Goal: Task Accomplishment & Management: Complete application form

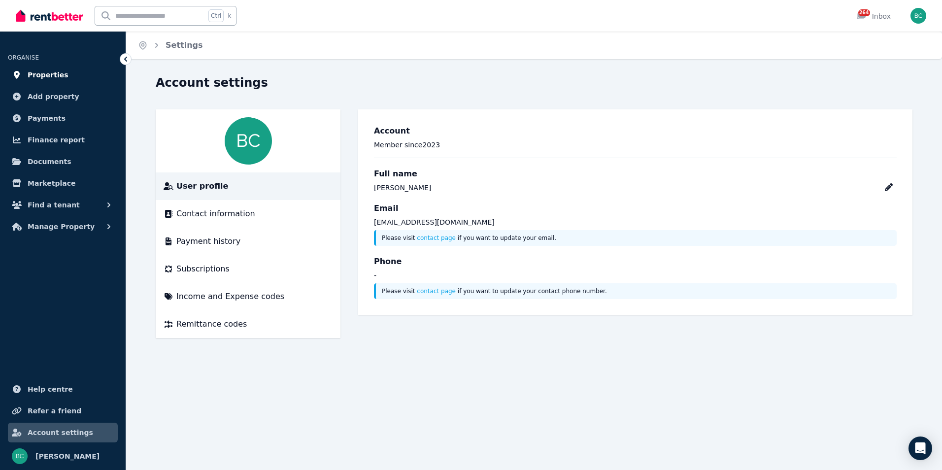
click at [45, 74] on span "Properties" at bounding box center [48, 75] width 41 height 12
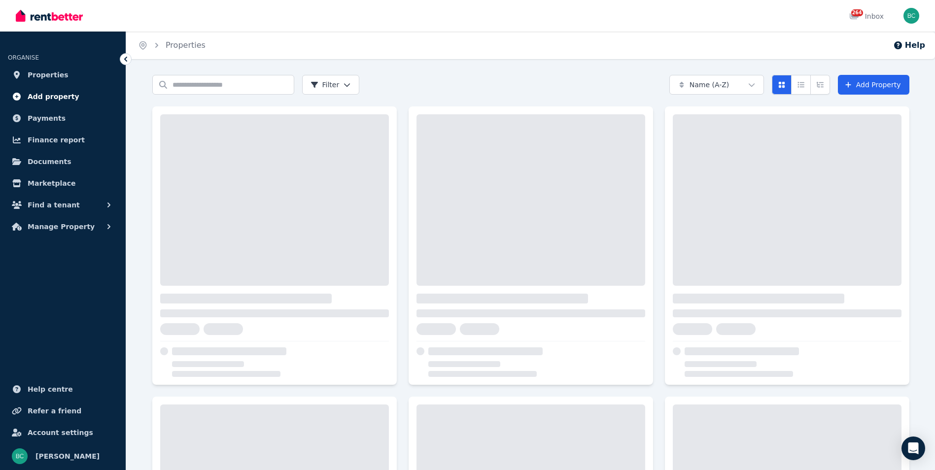
click at [48, 95] on span "Add property" at bounding box center [54, 97] width 52 height 12
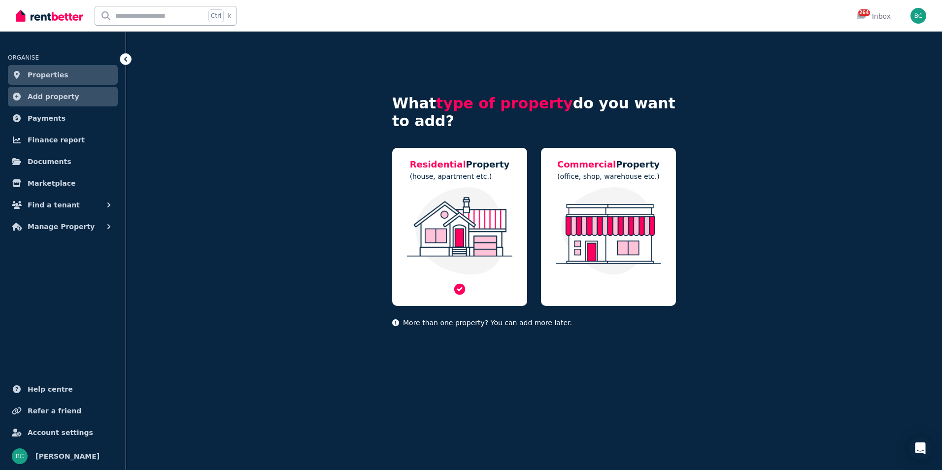
click at [475, 209] on img at bounding box center [459, 231] width 115 height 88
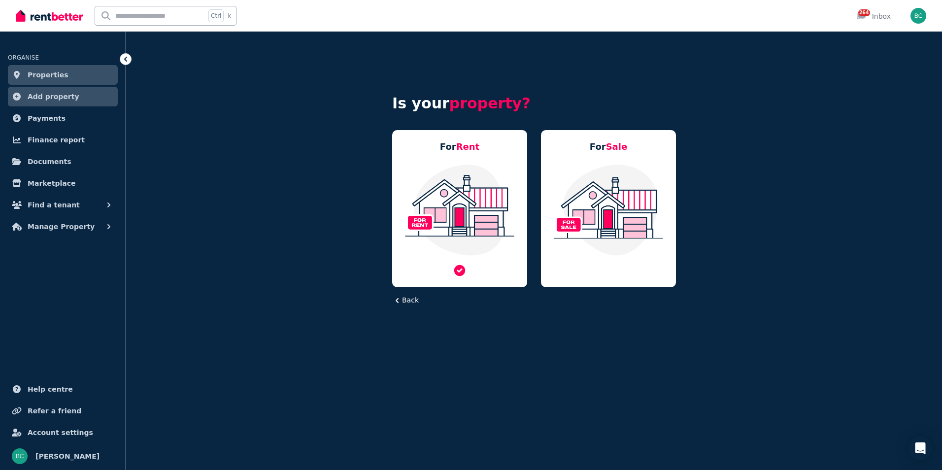
click at [486, 213] on img at bounding box center [459, 210] width 115 height 93
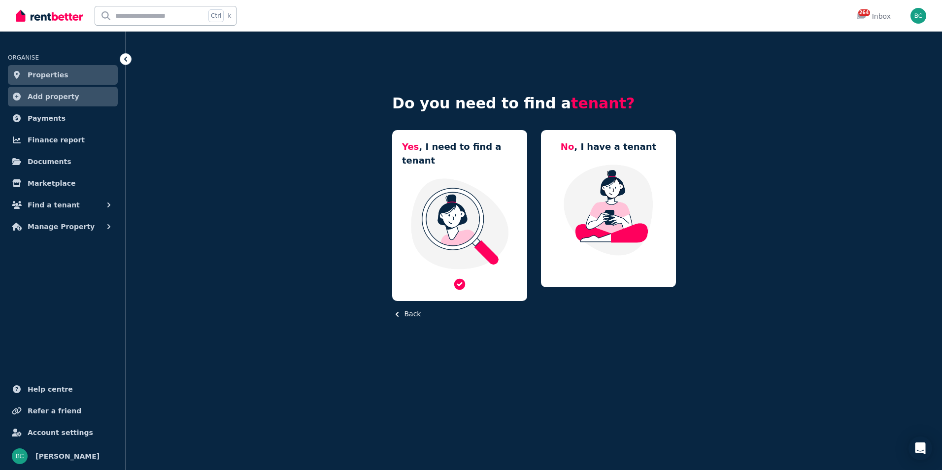
click at [489, 204] on img at bounding box center [459, 223] width 115 height 93
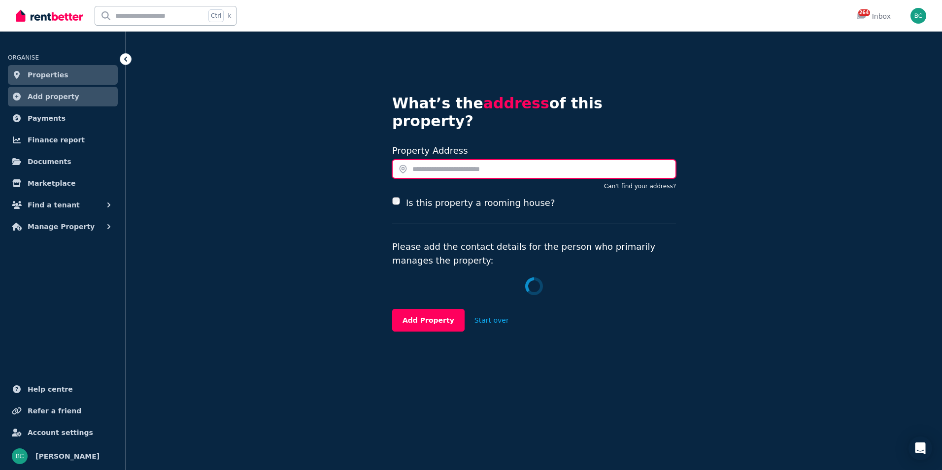
click at [437, 160] on input "text" at bounding box center [534, 169] width 284 height 19
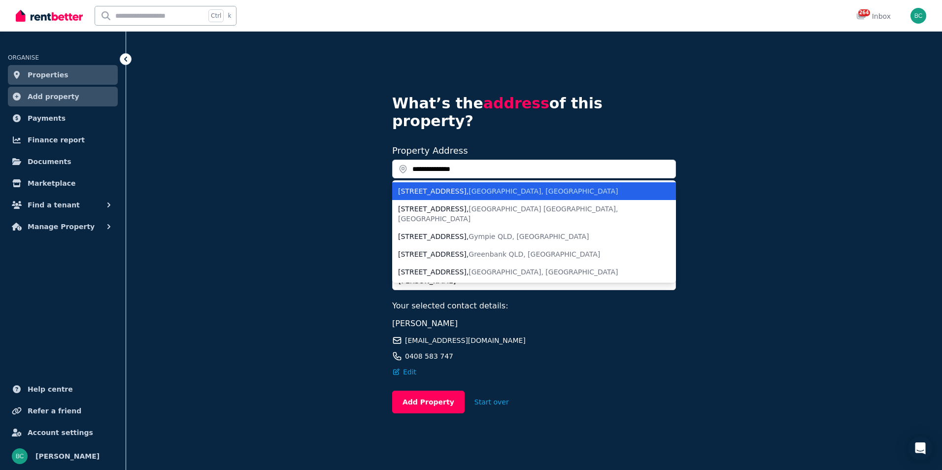
click at [445, 186] on div "171-179 Coombabah Road , Runaway Bay QLD, Australia" at bounding box center [528, 191] width 260 height 10
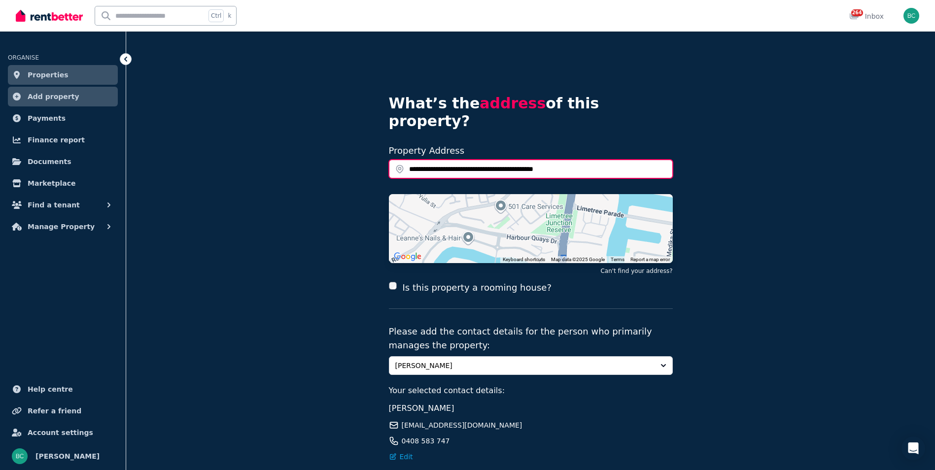
click at [408, 160] on input "**********" at bounding box center [531, 169] width 284 height 19
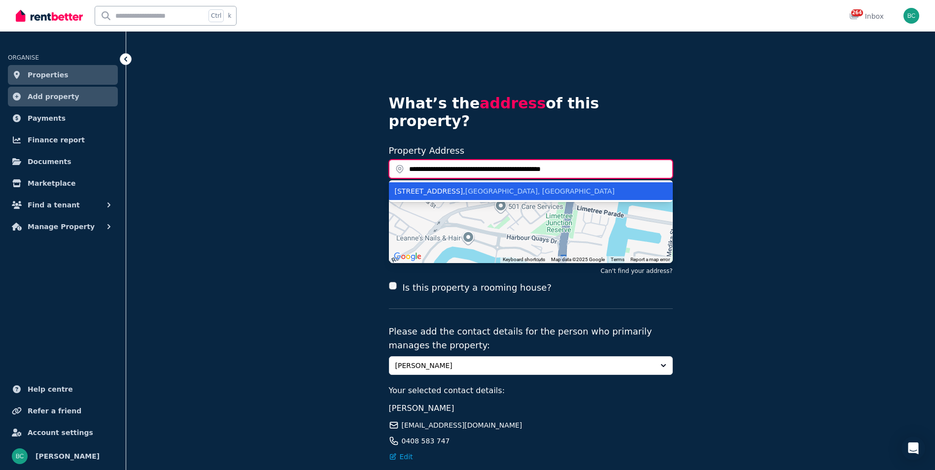
type input "**********"
click at [437, 186] on div "11/171-179 Coombabah Road , Runaway Bay QLD, Australia" at bounding box center [525, 191] width 260 height 10
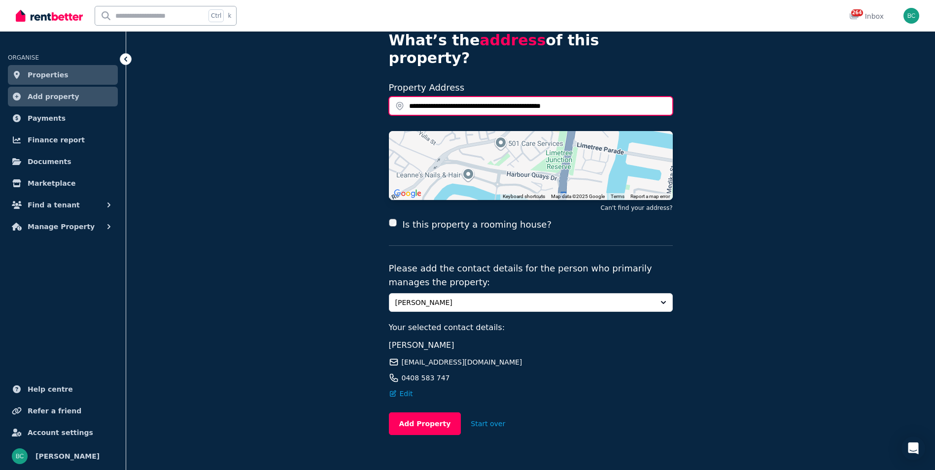
scroll to position [66, 0]
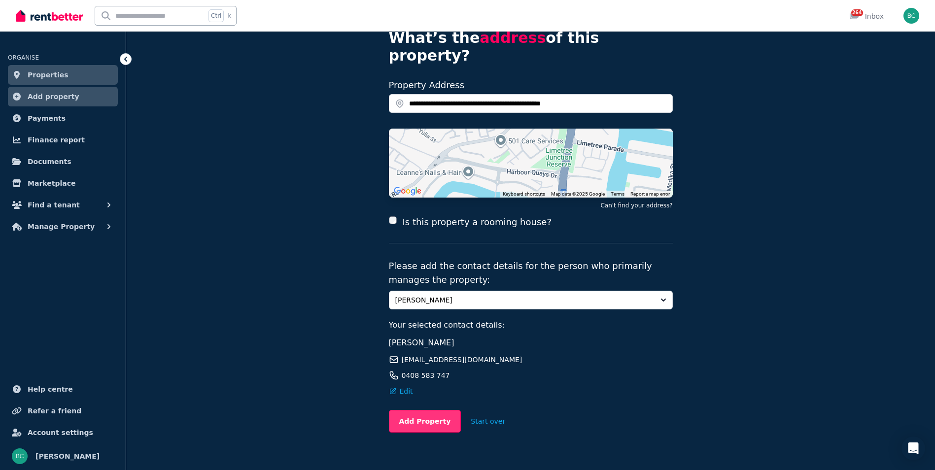
click at [409, 410] on button "Add Property" at bounding box center [425, 421] width 72 height 23
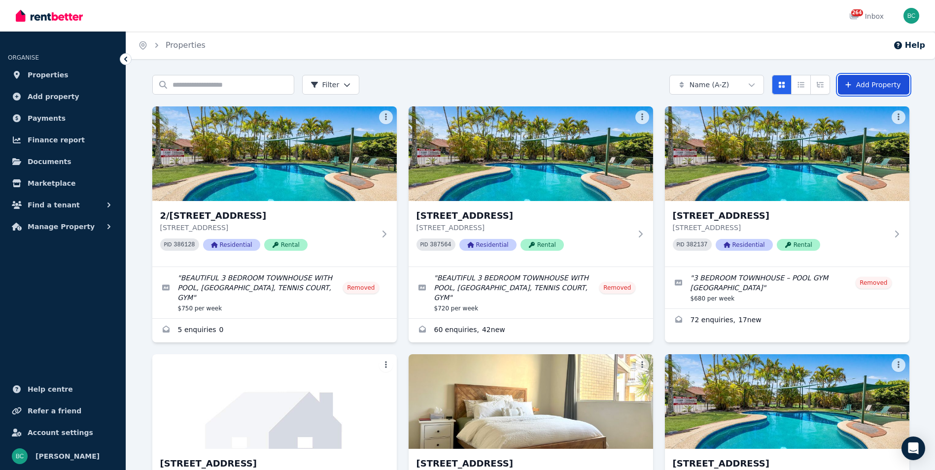
click at [872, 81] on link "Add Property" at bounding box center [873, 85] width 71 height 20
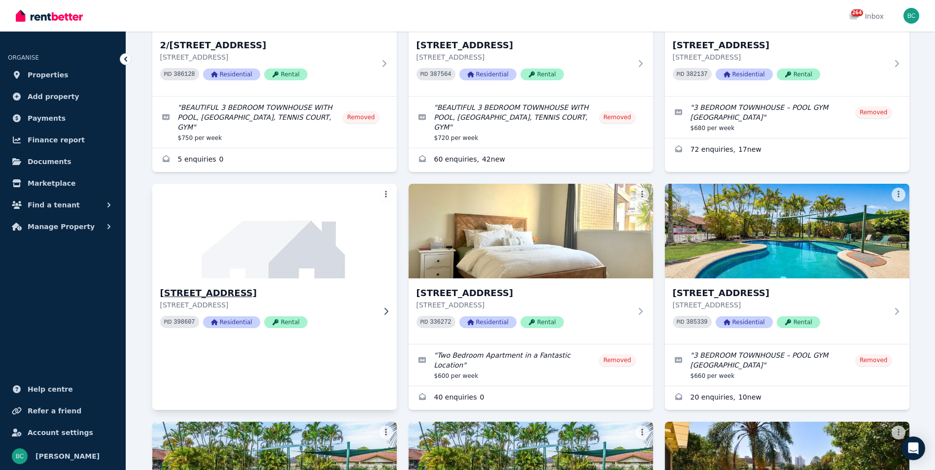
scroll to position [148, 0]
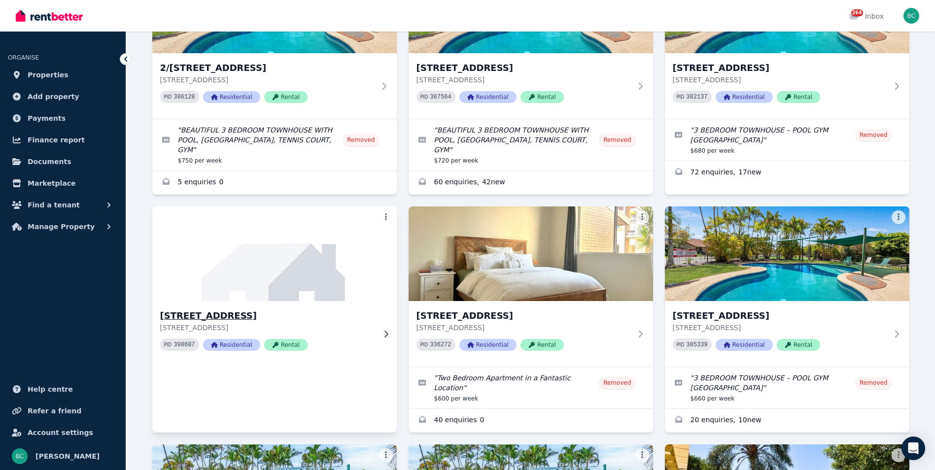
click at [258, 240] on img at bounding box center [274, 254] width 257 height 100
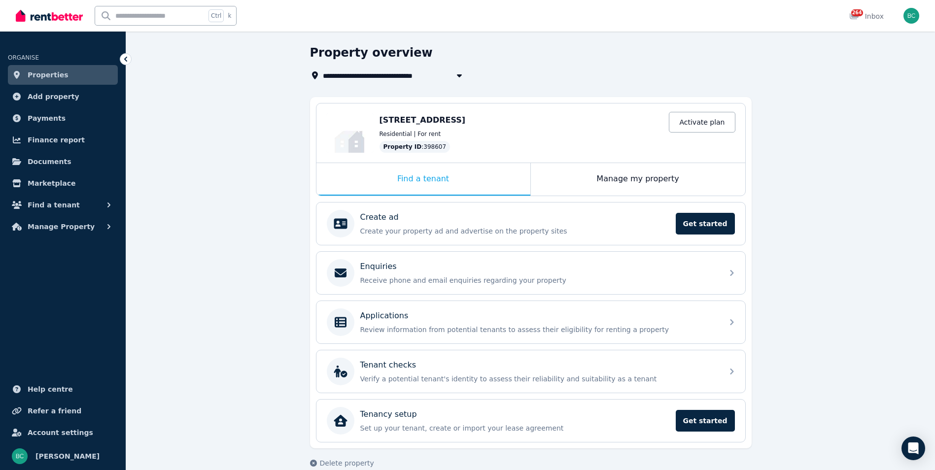
scroll to position [46, 0]
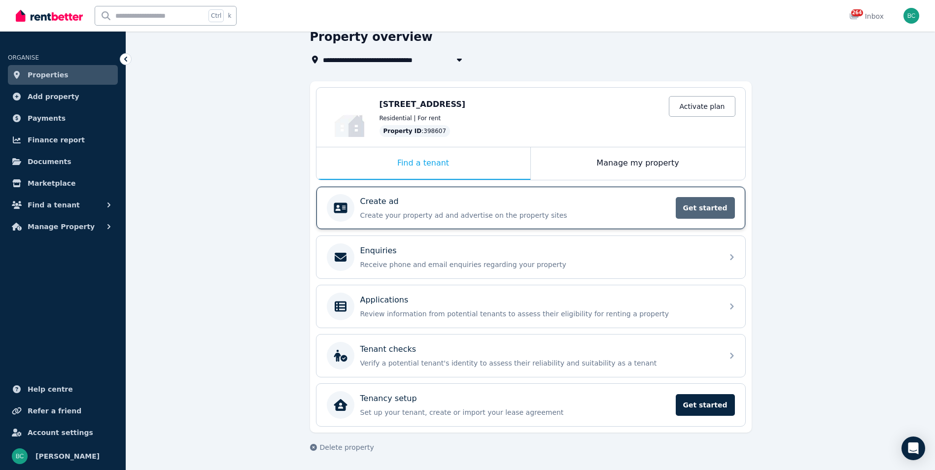
click at [685, 204] on span "Get started" at bounding box center [705, 208] width 59 height 22
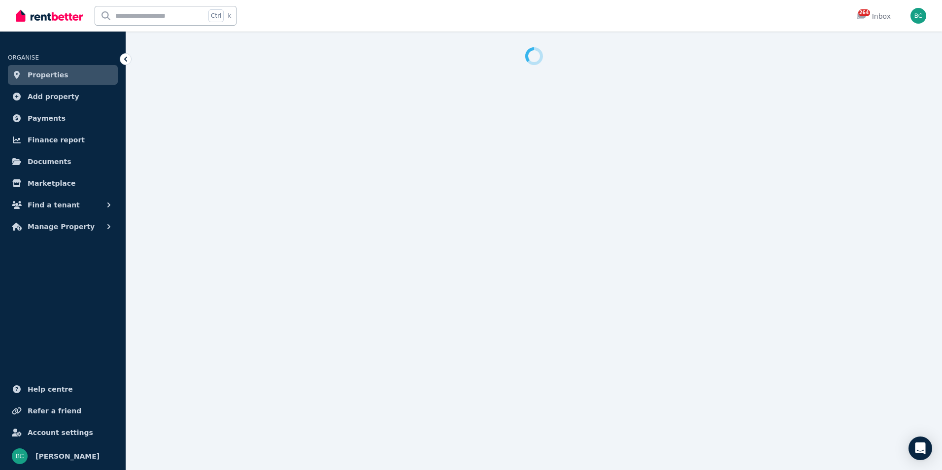
select select "***"
select select "**********"
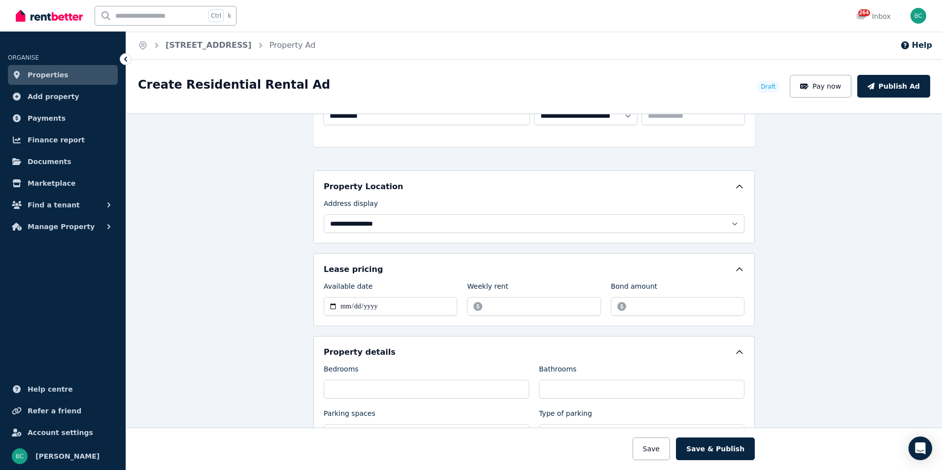
scroll to position [197, 0]
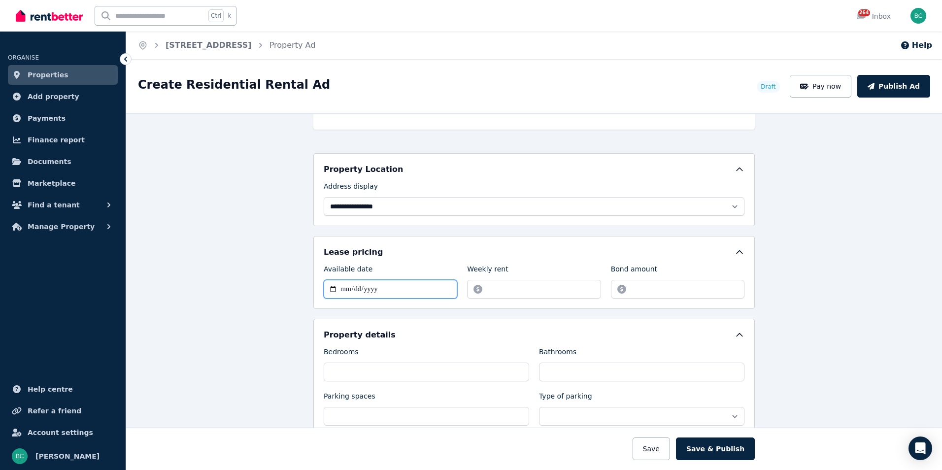
click at [405, 288] on input "Available date" at bounding box center [391, 289] width 134 height 19
click at [328, 287] on input "Available date" at bounding box center [391, 289] width 134 height 19
type input "**********"
click at [495, 287] on input "Weekly rent" at bounding box center [534, 289] width 134 height 19
type input "***"
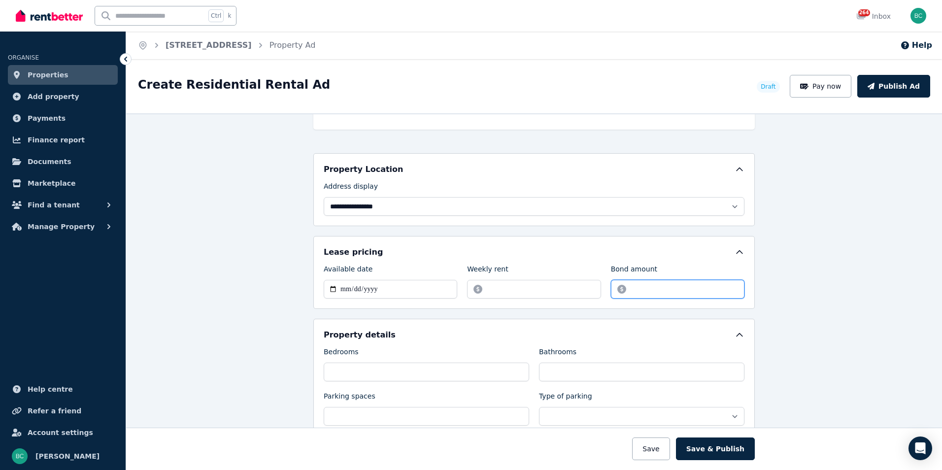
click at [701, 295] on input "Bond amount" at bounding box center [678, 289] width 134 height 19
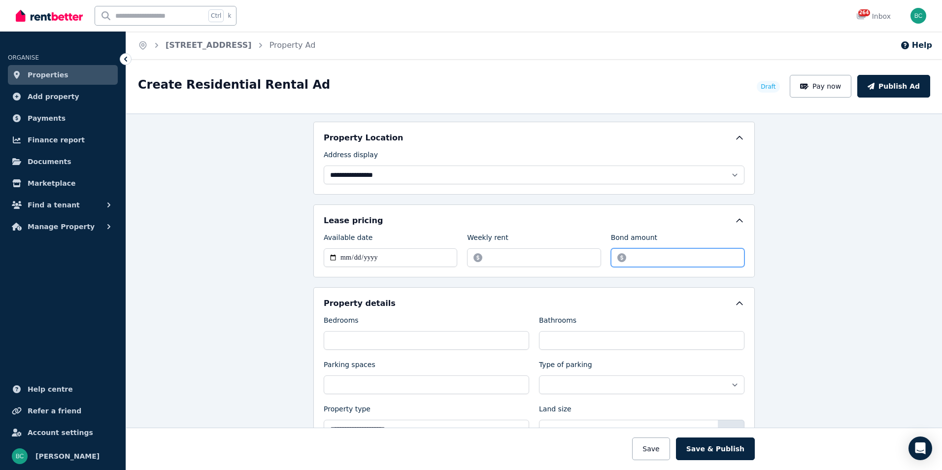
scroll to position [246, 0]
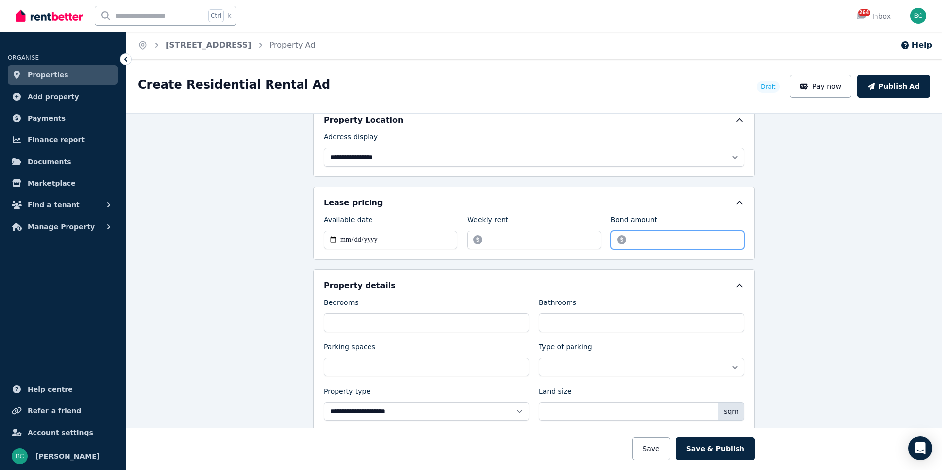
type input "****"
click at [351, 318] on input "Bedrooms" at bounding box center [426, 322] width 205 height 19
type input "*"
click at [548, 328] on input "Bathrooms" at bounding box center [641, 322] width 205 height 19
type input "*"
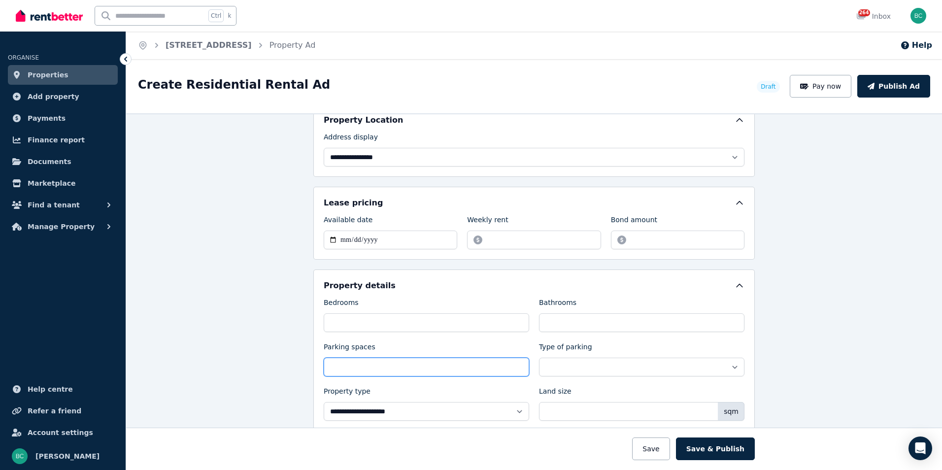
click at [384, 370] on input "Parking spaces" at bounding box center [426, 367] width 205 height 19
type input "*"
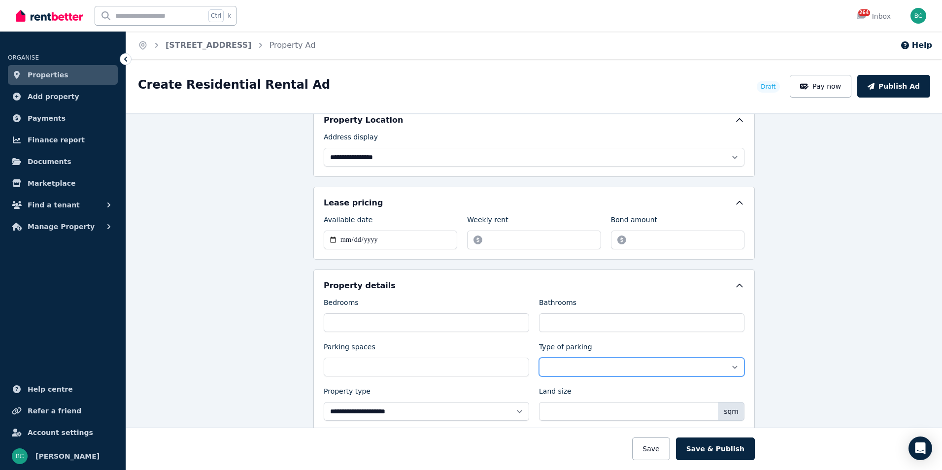
click at [587, 365] on select "**********" at bounding box center [641, 367] width 205 height 19
select select "**********"
click at [539, 358] on select "**********" at bounding box center [641, 367] width 205 height 19
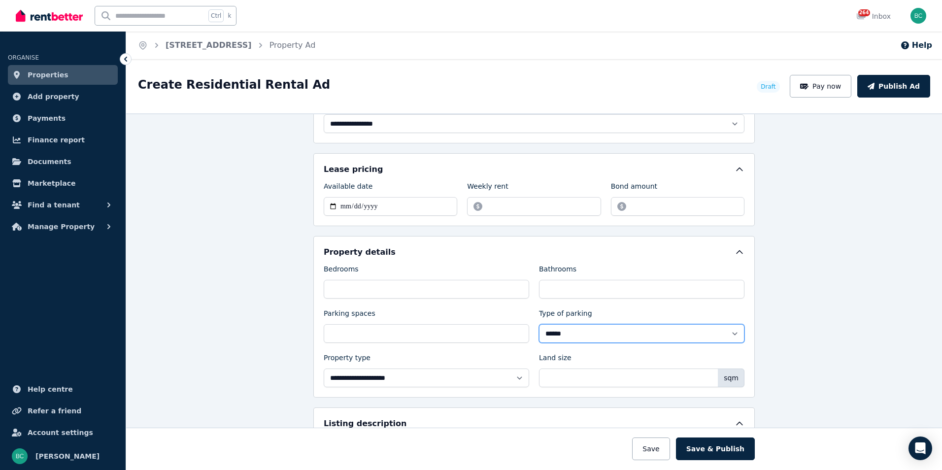
scroll to position [296, 0]
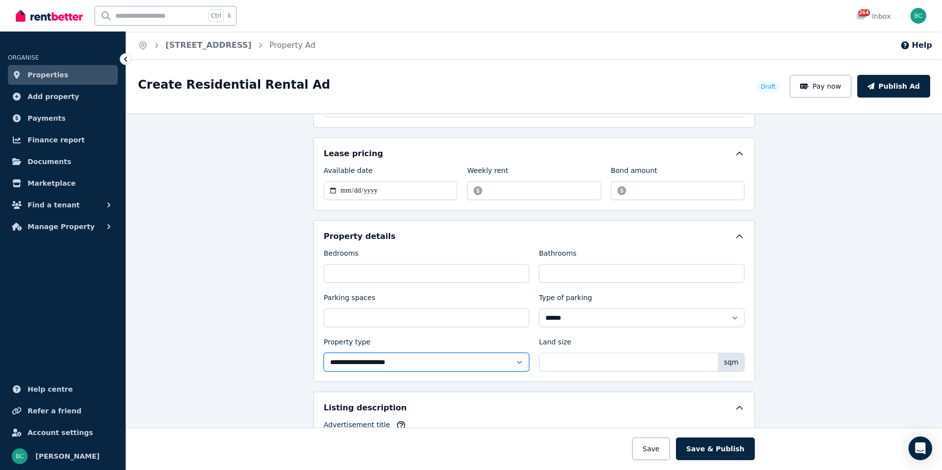
click at [477, 367] on select "**********" at bounding box center [426, 362] width 205 height 19
select select "**********"
click at [324, 353] on select "**********" at bounding box center [426, 362] width 205 height 19
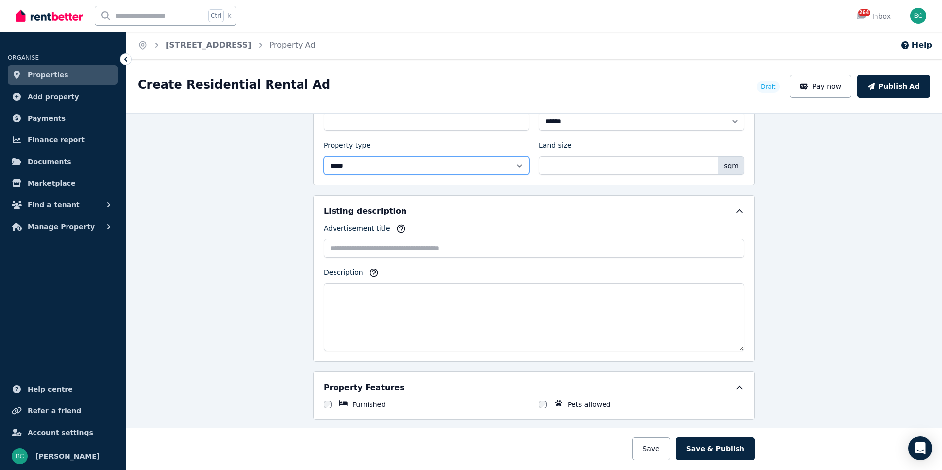
scroll to position [493, 0]
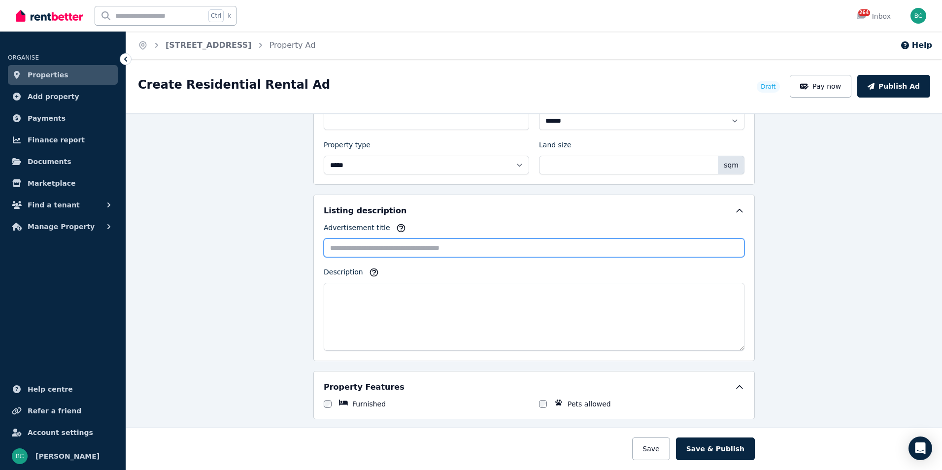
click at [378, 246] on input "Advertisement title" at bounding box center [534, 247] width 421 height 19
paste input "**********"
type input "**********"
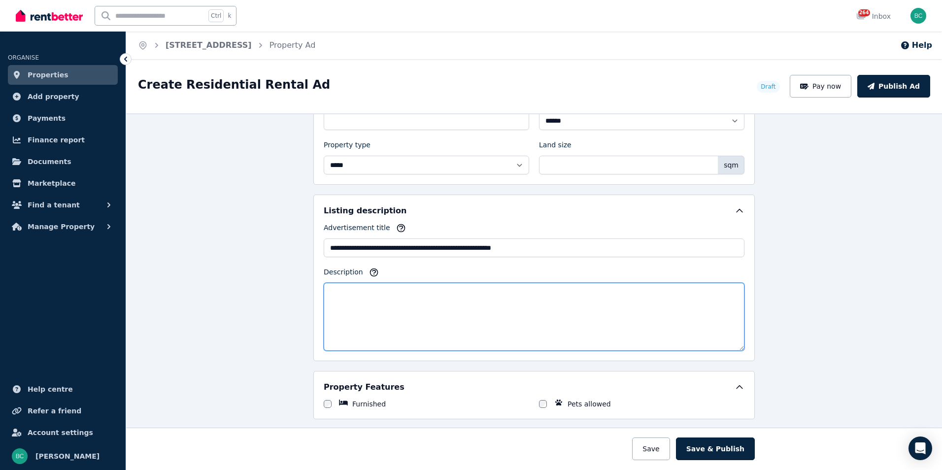
click at [339, 299] on textarea "Description" at bounding box center [534, 317] width 421 height 68
paste textarea "**********"
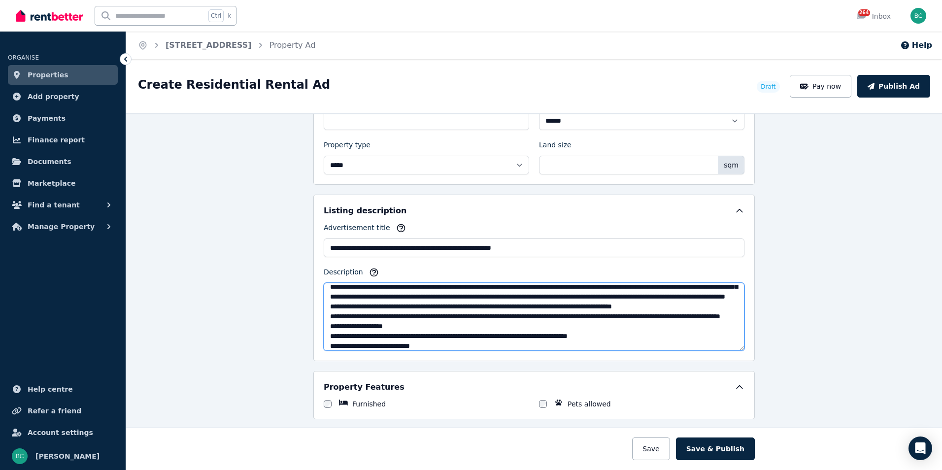
scroll to position [0, 0]
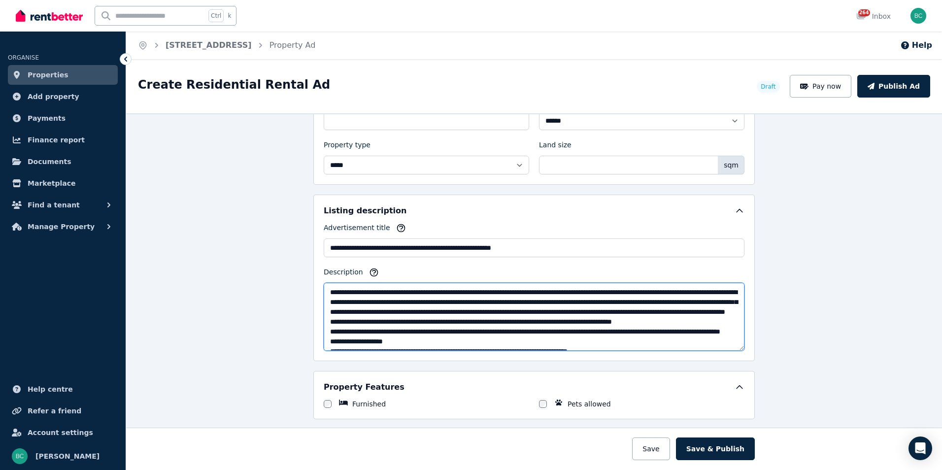
click at [670, 321] on textarea "Description" at bounding box center [534, 317] width 421 height 68
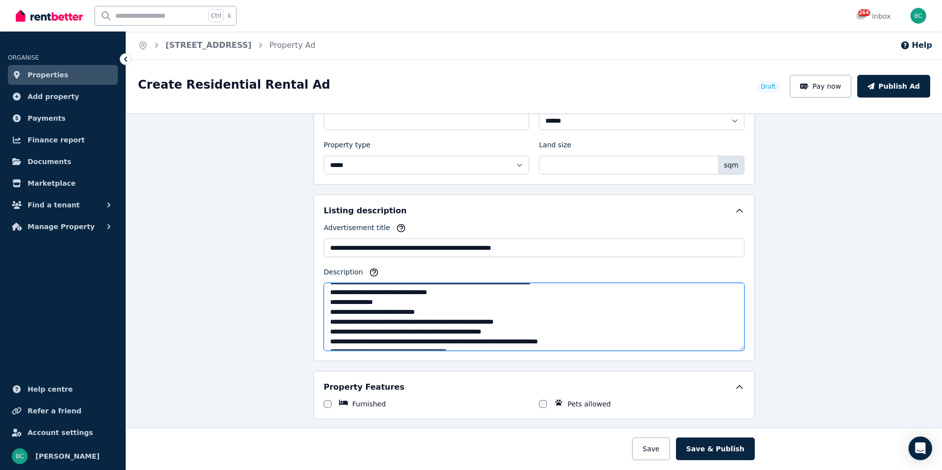
scroll to position [49, 0]
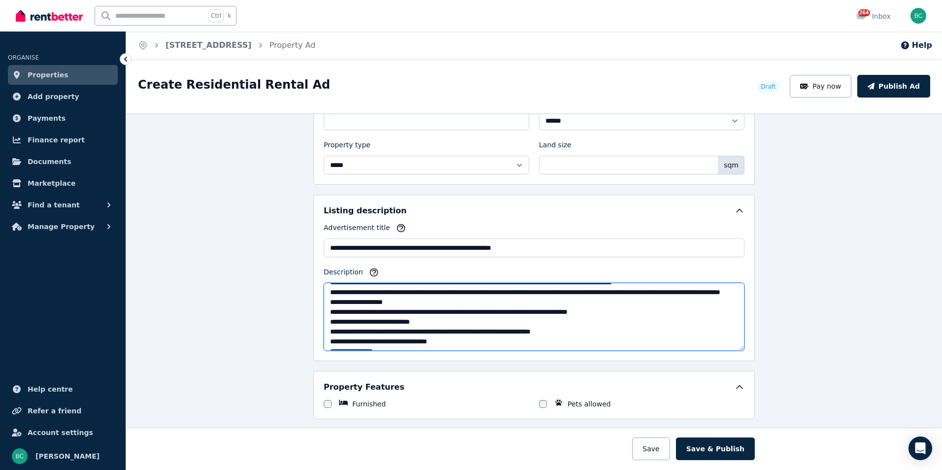
click at [421, 314] on textarea "Description" at bounding box center [534, 317] width 421 height 68
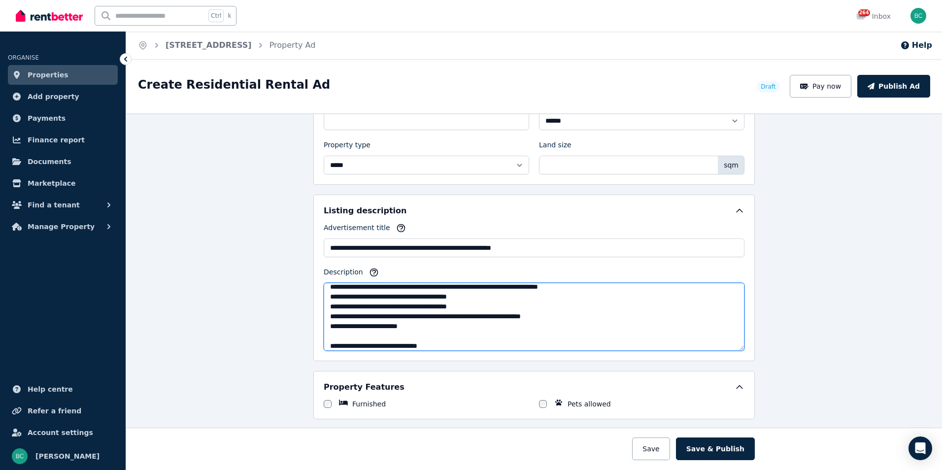
scroll to position [167, 0]
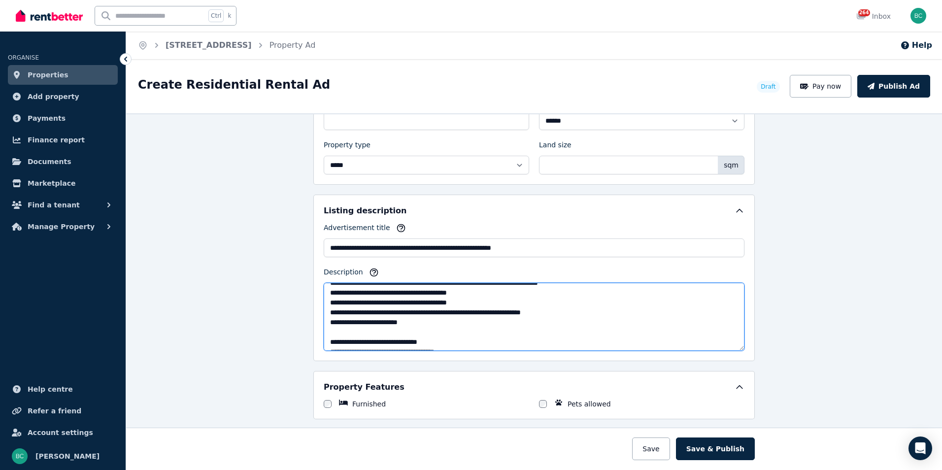
click at [541, 292] on textarea "Description" at bounding box center [534, 317] width 421 height 68
click at [457, 292] on textarea "Description" at bounding box center [534, 317] width 421 height 68
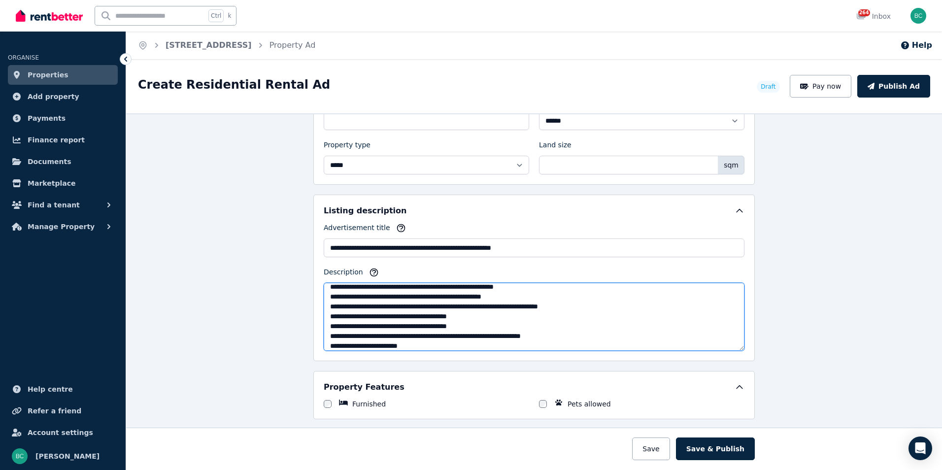
scroll to position [126, 0]
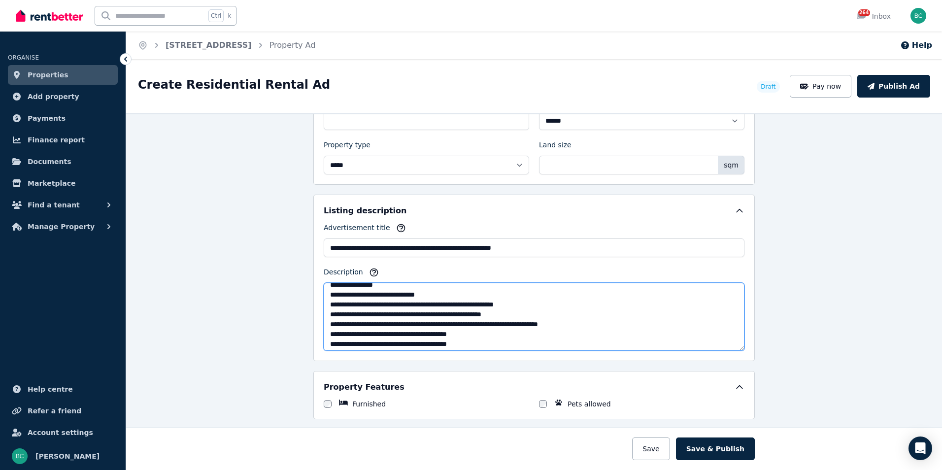
click at [332, 334] on textarea "Description" at bounding box center [534, 317] width 421 height 68
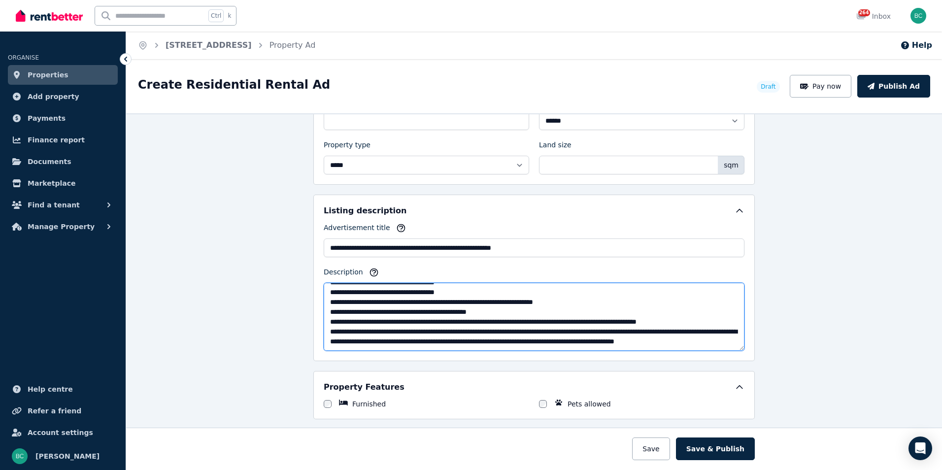
scroll to position [286, 0]
click at [564, 301] on textarea "Description" at bounding box center [534, 317] width 421 height 68
click at [719, 299] on textarea "Description" at bounding box center [534, 317] width 421 height 68
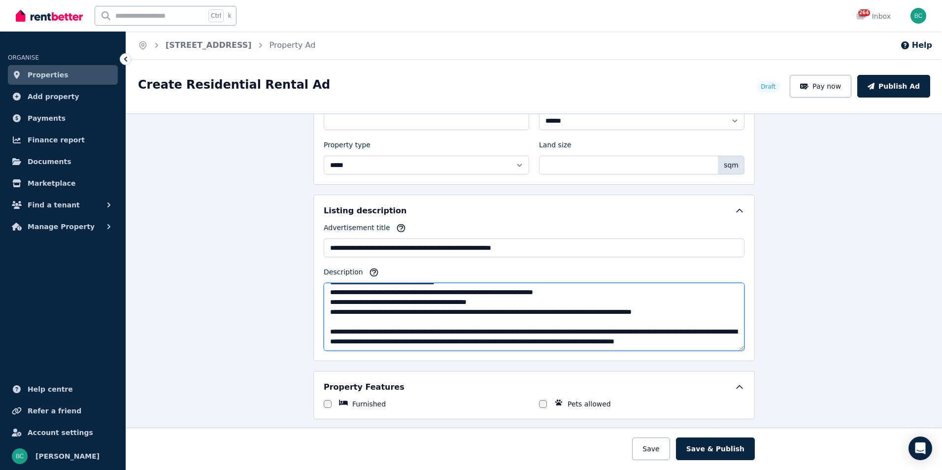
click at [508, 290] on textarea "Description" at bounding box center [534, 317] width 421 height 68
click at [502, 310] on textarea "Description" at bounding box center [534, 317] width 421 height 68
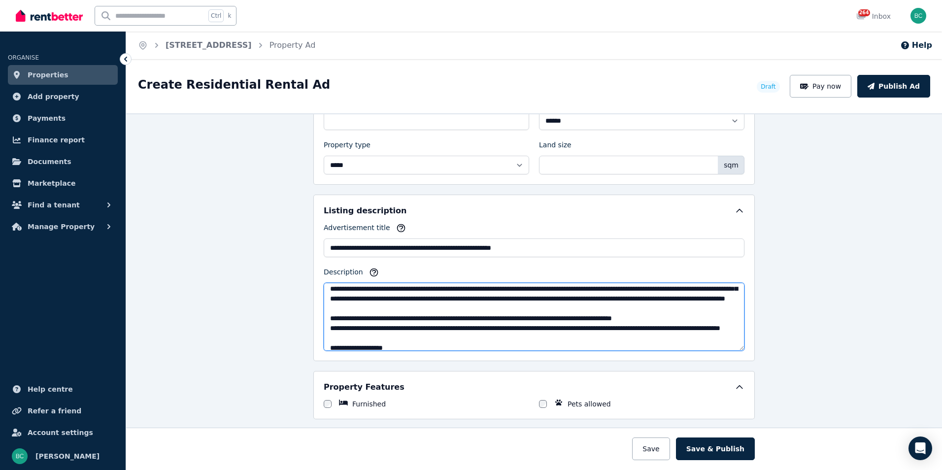
scroll to position [4, 0]
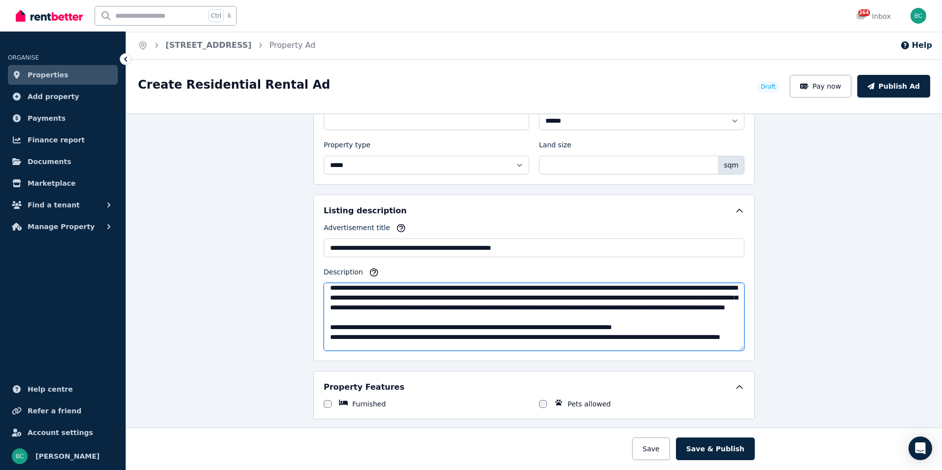
type textarea "**********"
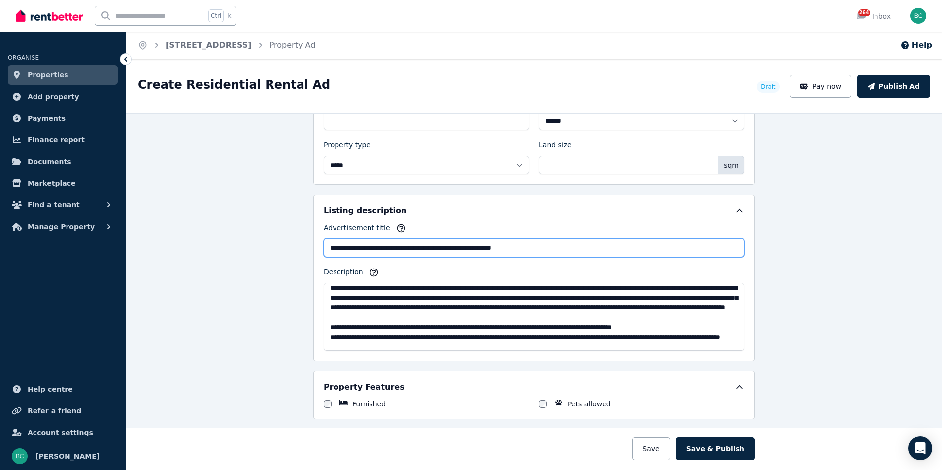
drag, startPoint x: 442, startPoint y: 246, endPoint x: 402, endPoint y: 251, distance: 41.2
click at [402, 251] on input "**********" at bounding box center [534, 247] width 421 height 19
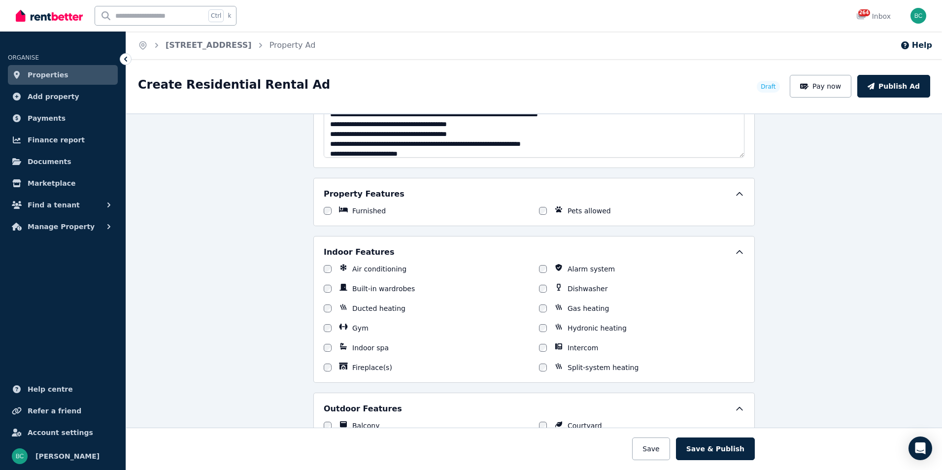
scroll to position [690, 0]
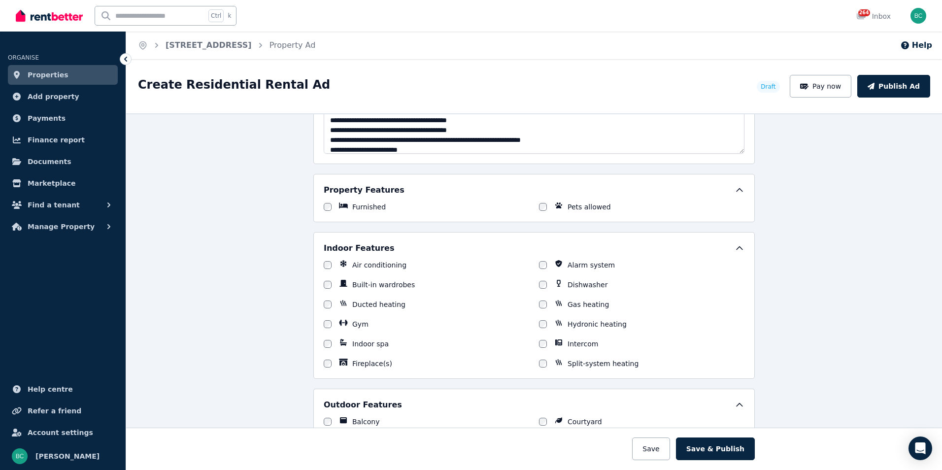
type input "**********"
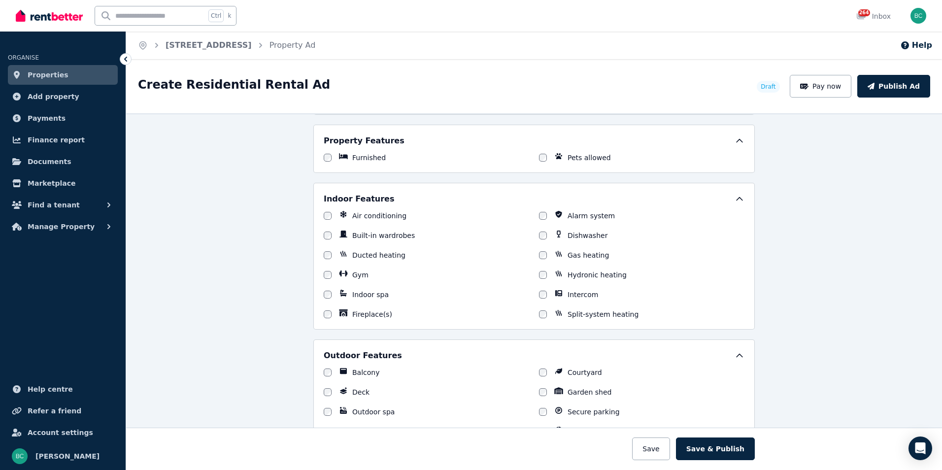
click at [320, 271] on div "Indoor Features Air conditioning Alarm system Built-in wardrobes Dishwasher Duc…" at bounding box center [533, 256] width 441 height 147
click at [326, 270] on div at bounding box center [328, 275] width 8 height 10
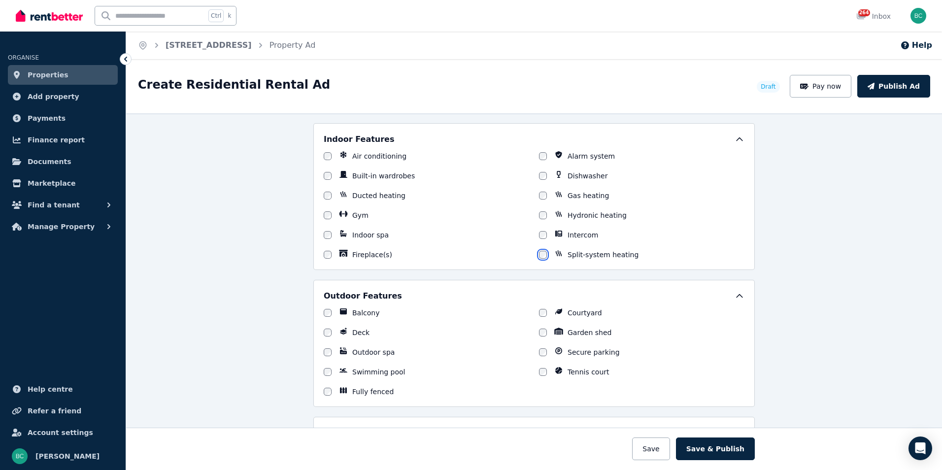
scroll to position [838, 0]
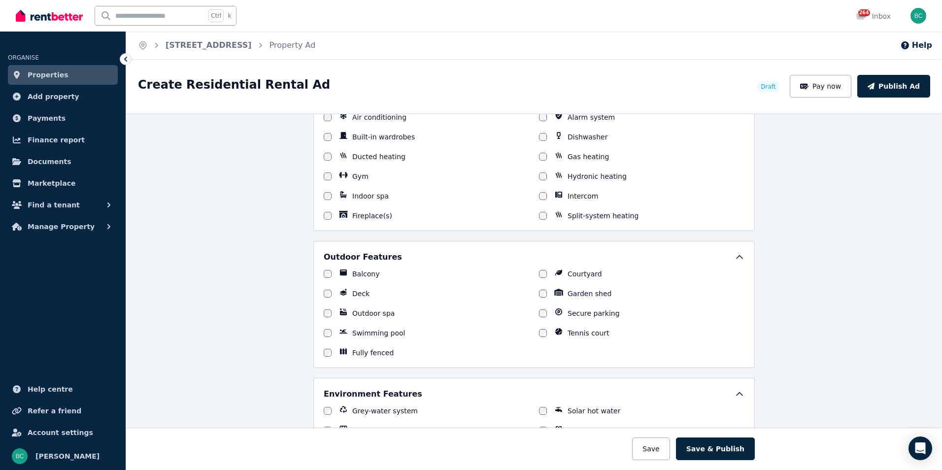
click at [324, 348] on div at bounding box center [328, 353] width 8 height 10
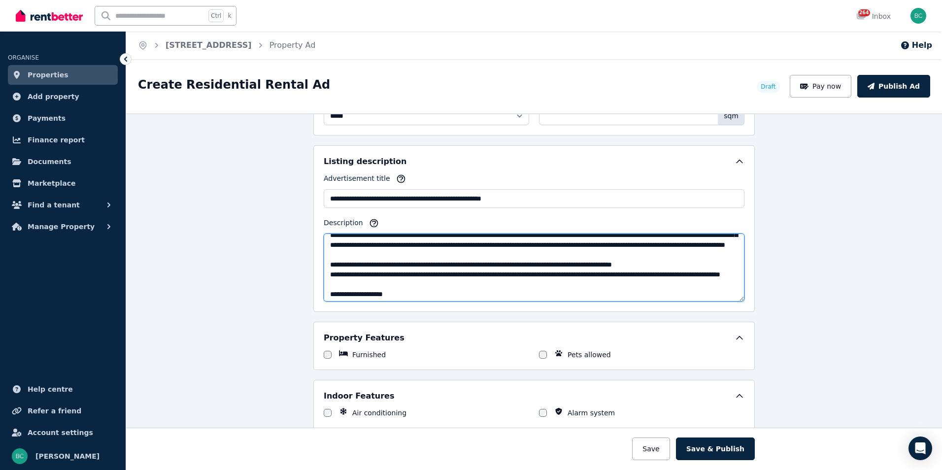
scroll to position [0, 0]
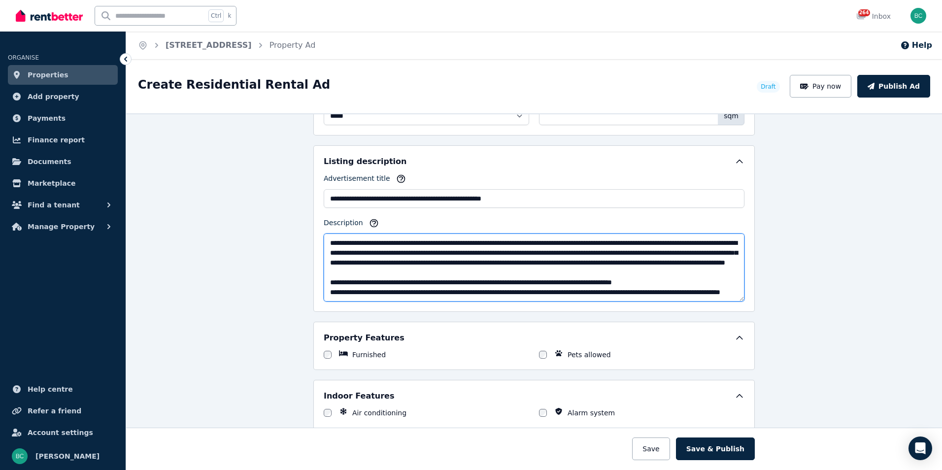
drag, startPoint x: 691, startPoint y: 242, endPoint x: 724, endPoint y: 242, distance: 33.0
click at [724, 242] on textarea "Description" at bounding box center [534, 268] width 421 height 68
click at [628, 273] on textarea "Description" at bounding box center [534, 268] width 421 height 68
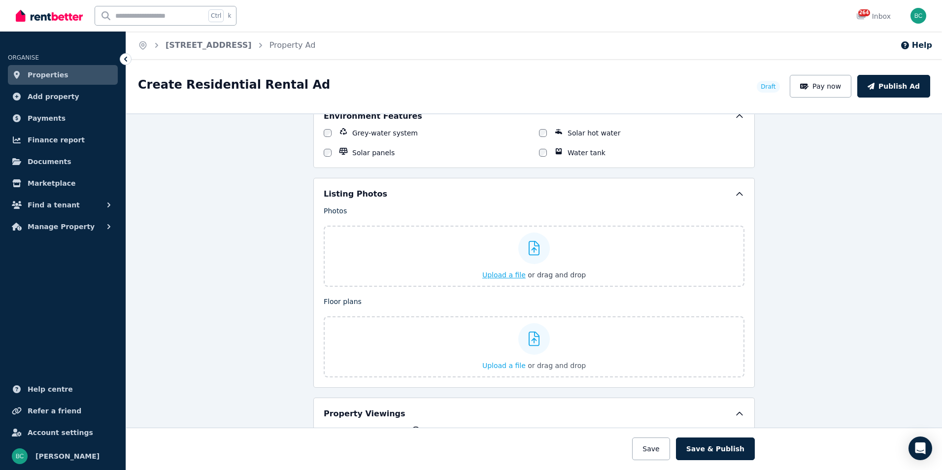
scroll to position [1133, 0]
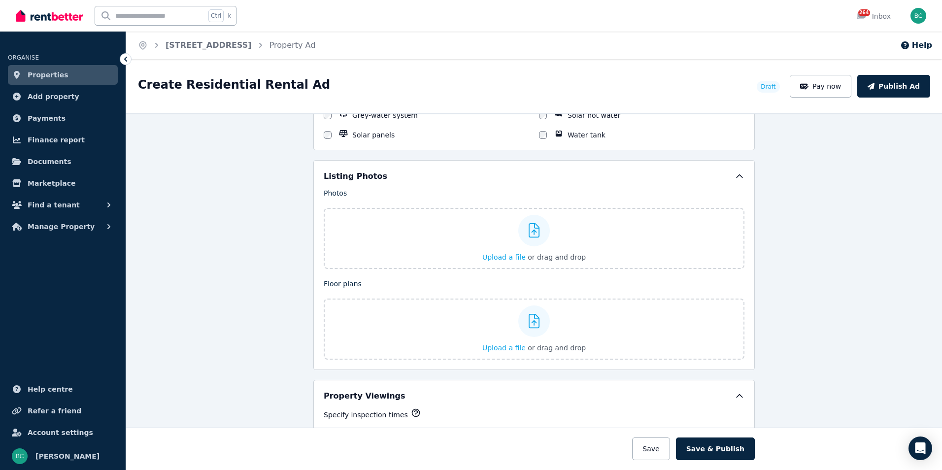
type textarea "**********"
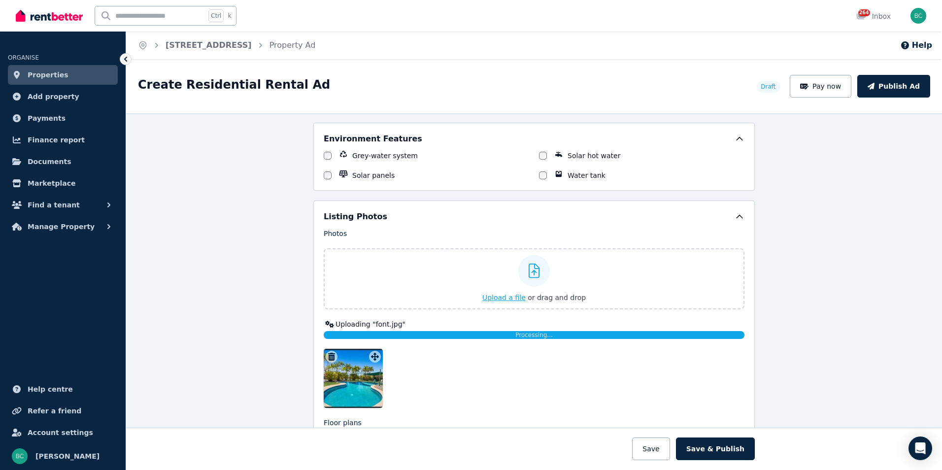
scroll to position [1072, 0]
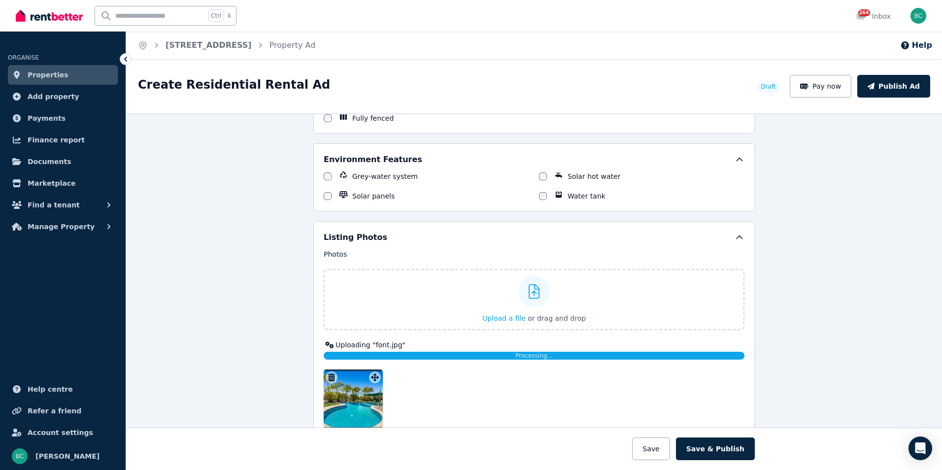
click at [245, 312] on div "**********" at bounding box center [534, 291] width 816 height 357
click at [461, 396] on div at bounding box center [534, 399] width 421 height 59
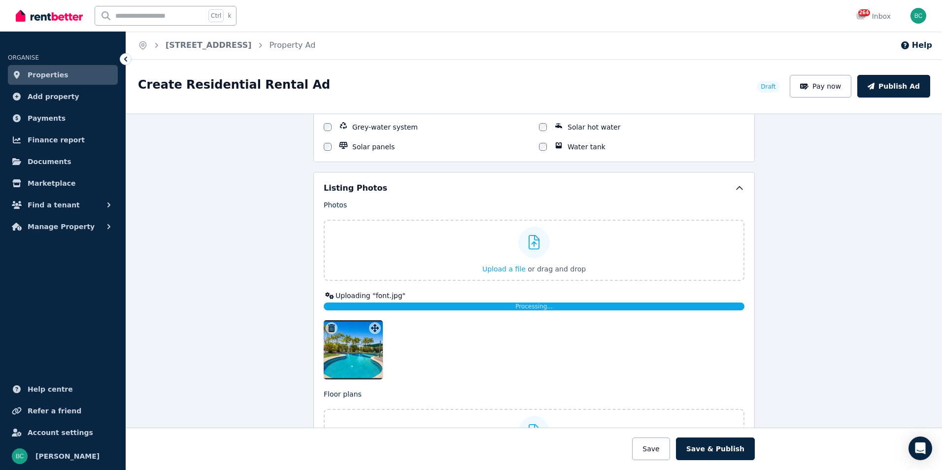
scroll to position [1171, 0]
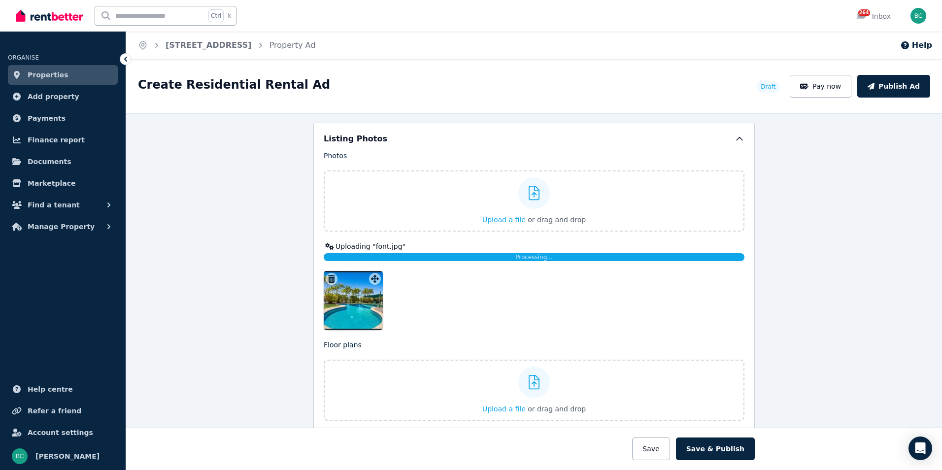
click at [559, 315] on div at bounding box center [534, 300] width 421 height 59
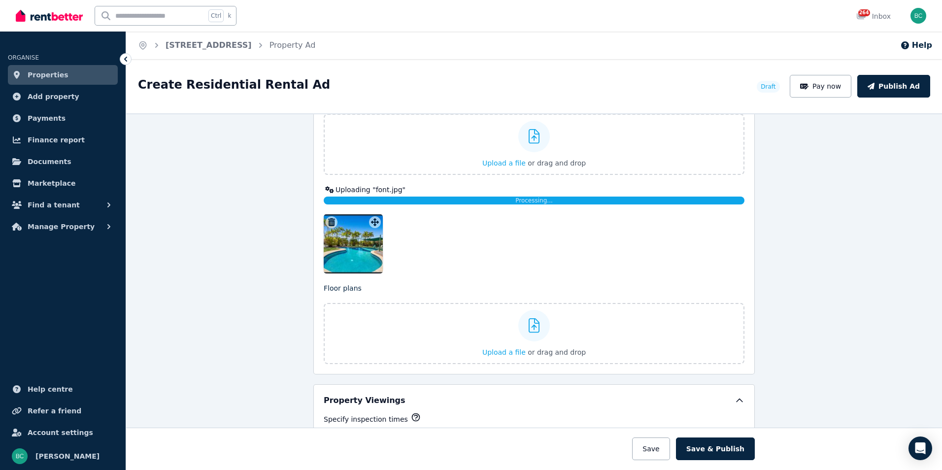
scroll to position [1319, 0]
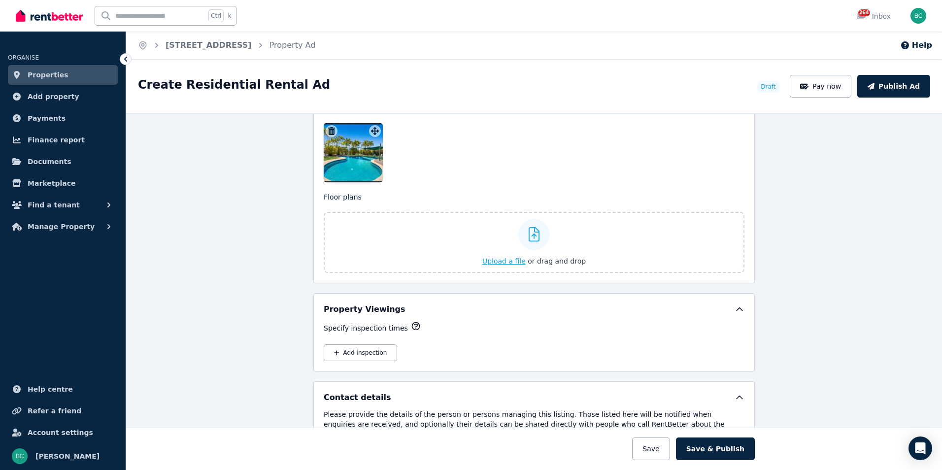
click at [371, 234] on label "Upload a file or drag and drop" at bounding box center [534, 242] width 421 height 61
click at [0, 0] on input "Upload a file or drag and drop" at bounding box center [0, 0] width 0 height 0
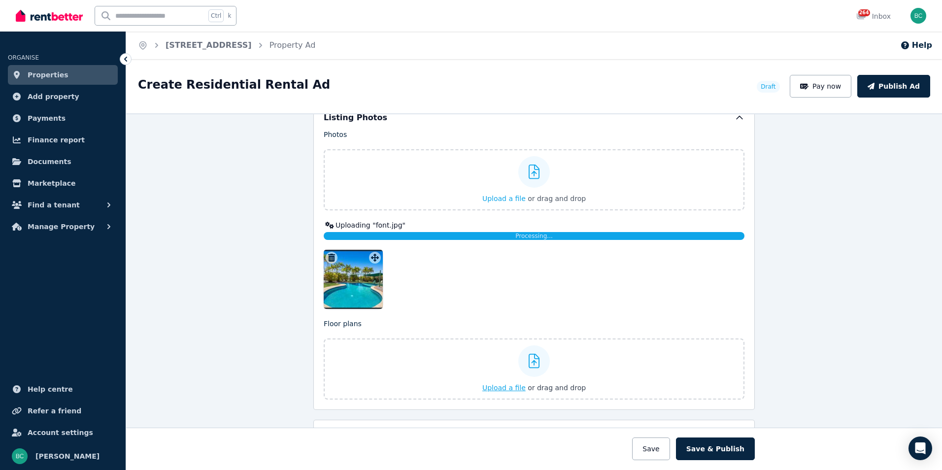
scroll to position [1171, 0]
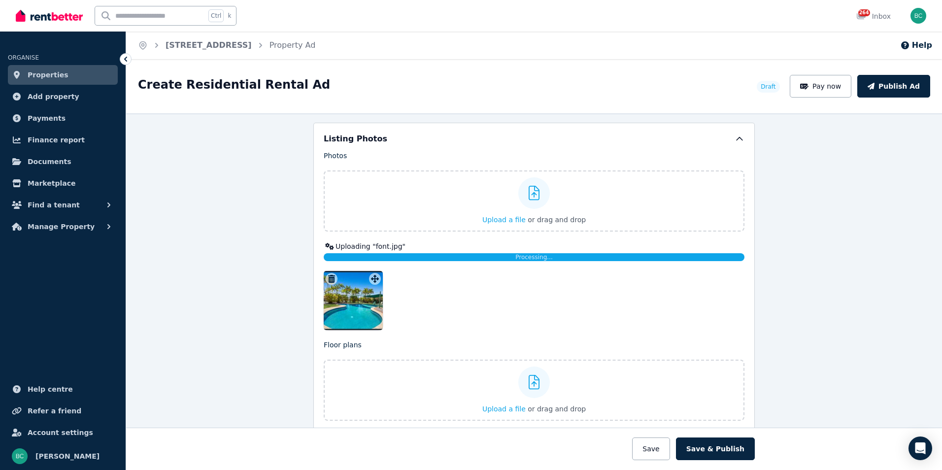
click at [250, 271] on div "**********" at bounding box center [534, 291] width 816 height 357
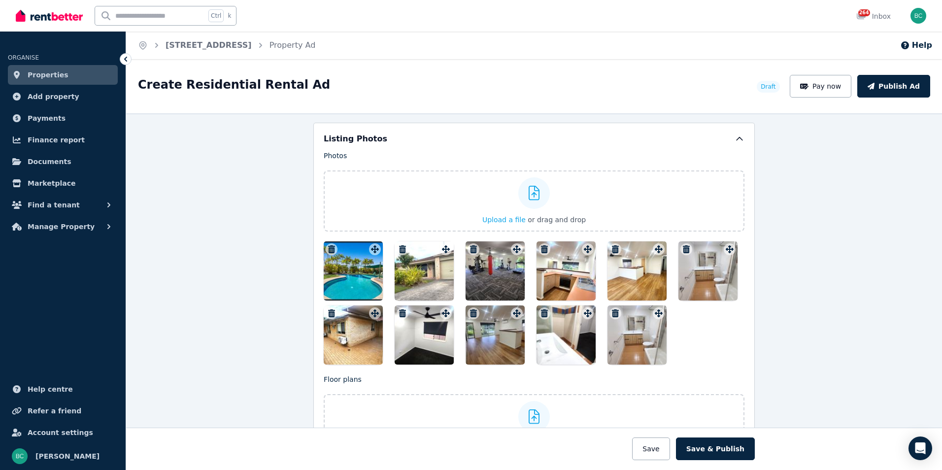
click at [474, 248] on icon "button" at bounding box center [474, 249] width 10 height 8
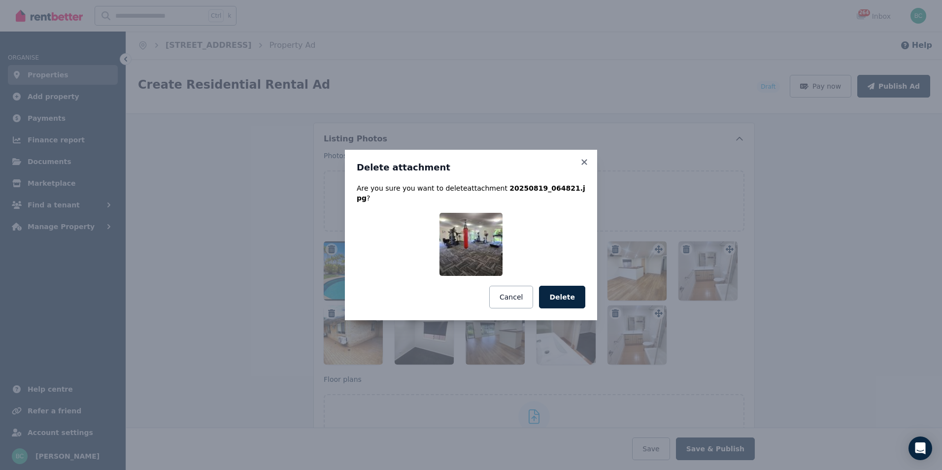
click at [563, 296] on button "Delete" at bounding box center [562, 297] width 46 height 23
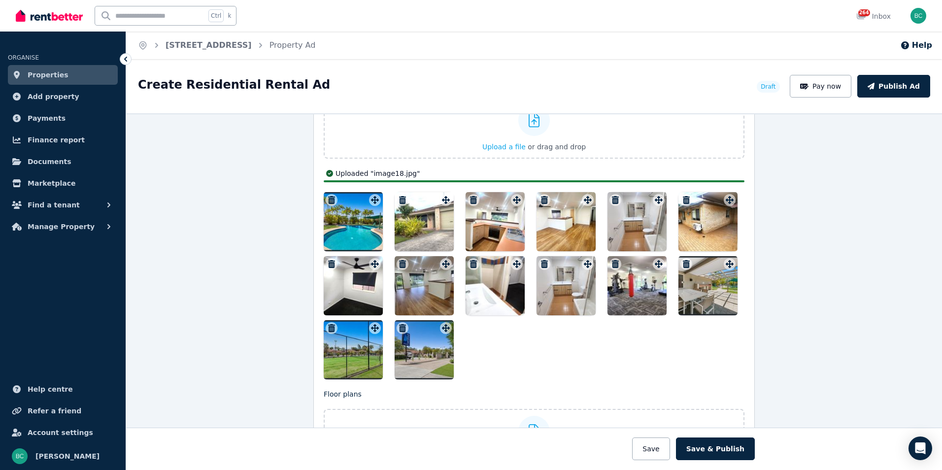
scroll to position [1269, 0]
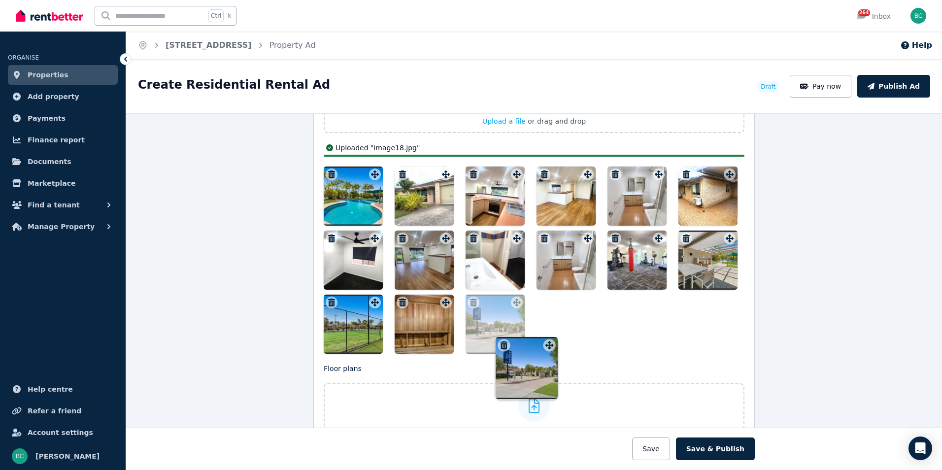
drag, startPoint x: 464, startPoint y: 320, endPoint x: 577, endPoint y: 325, distance: 112.4
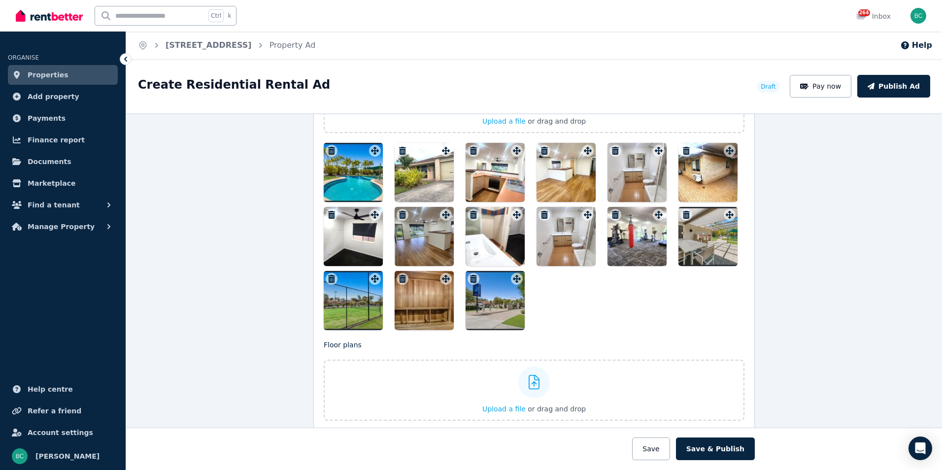
scroll to position [1171, 0]
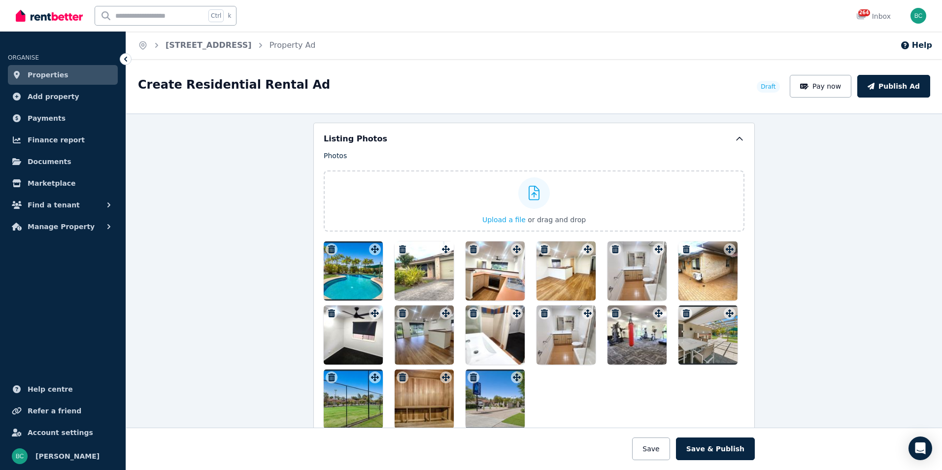
drag, startPoint x: 575, startPoint y: 270, endPoint x: 530, endPoint y: 279, distance: 45.8
click at [491, 278] on div at bounding box center [534, 334] width 421 height 187
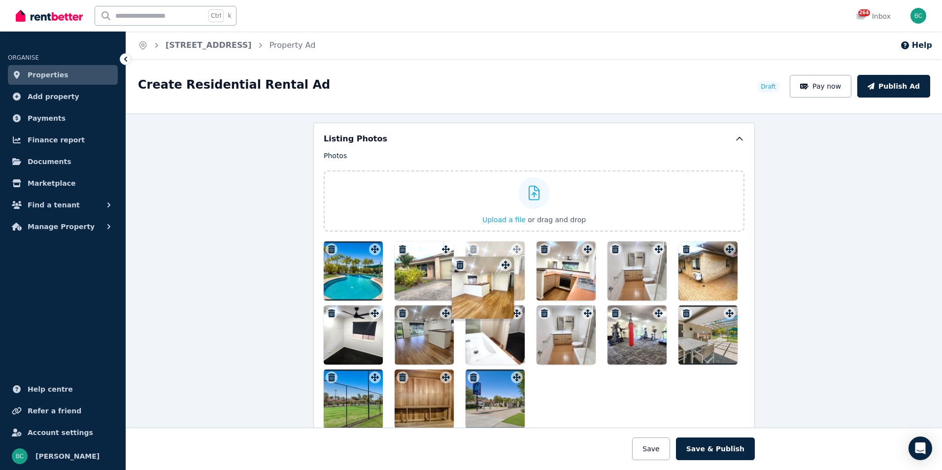
drag, startPoint x: 585, startPoint y: 247, endPoint x: 506, endPoint y: 255, distance: 80.2
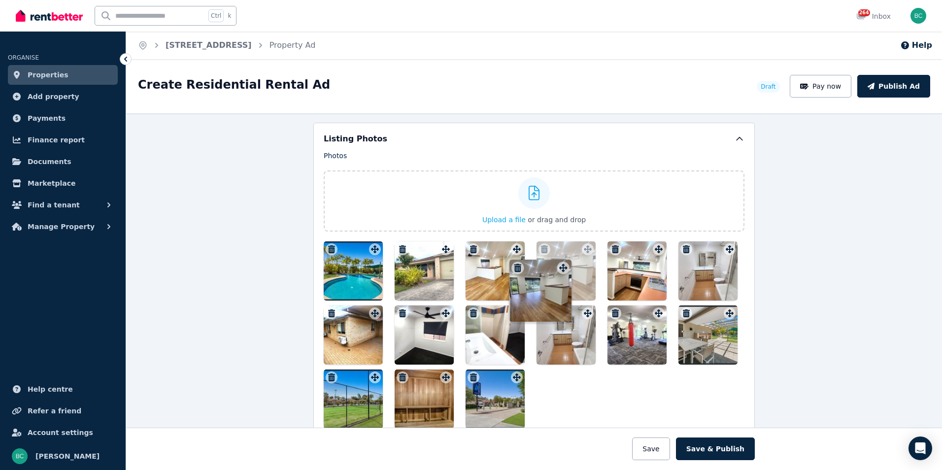
drag, startPoint x: 447, startPoint y: 312, endPoint x: 568, endPoint y: 245, distance: 137.6
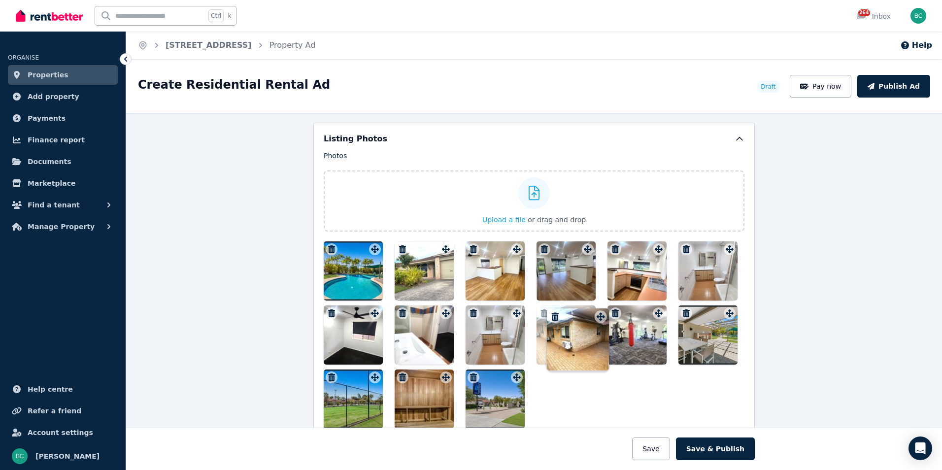
drag, startPoint x: 374, startPoint y: 313, endPoint x: 600, endPoint y: 306, distance: 225.8
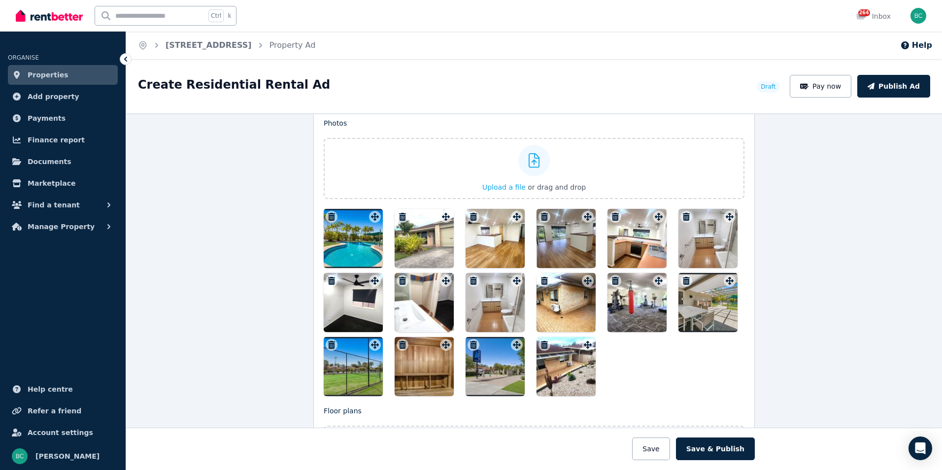
scroll to position [1220, 0]
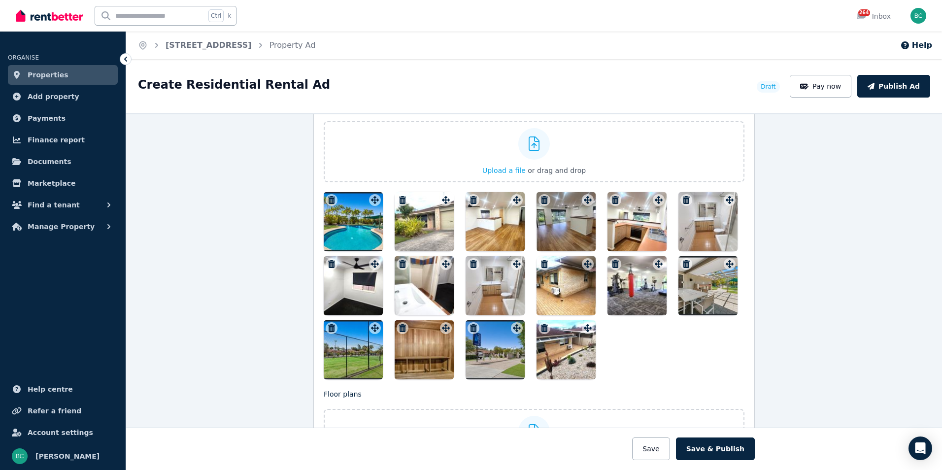
drag, startPoint x: 567, startPoint y: 349, endPoint x: 534, endPoint y: 297, distance: 61.9
click at [534, 297] on div at bounding box center [534, 285] width 421 height 187
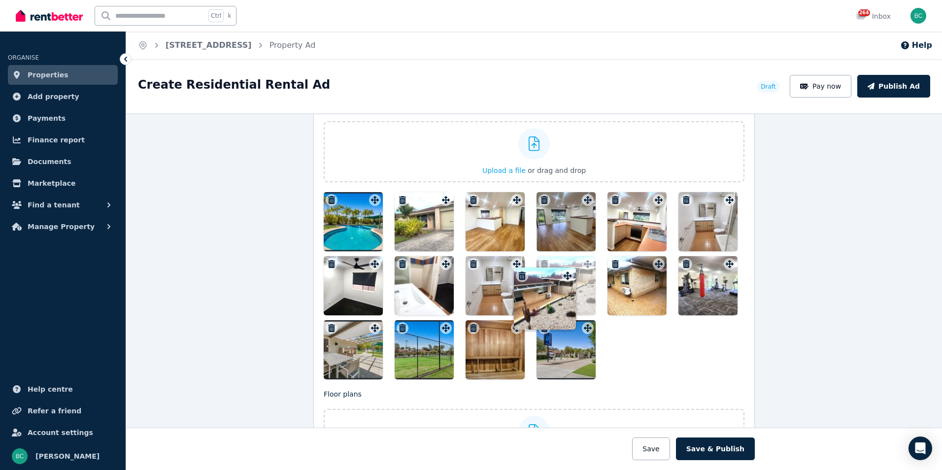
drag, startPoint x: 585, startPoint y: 328, endPoint x: 581, endPoint y: 267, distance: 61.7
click at [581, 267] on div "Photos Upload a file or drag and drop Uploaded " font.jpg " Uploaded " 20250819…" at bounding box center [534, 241] width 421 height 278
click at [642, 292] on div at bounding box center [637, 285] width 59 height 59
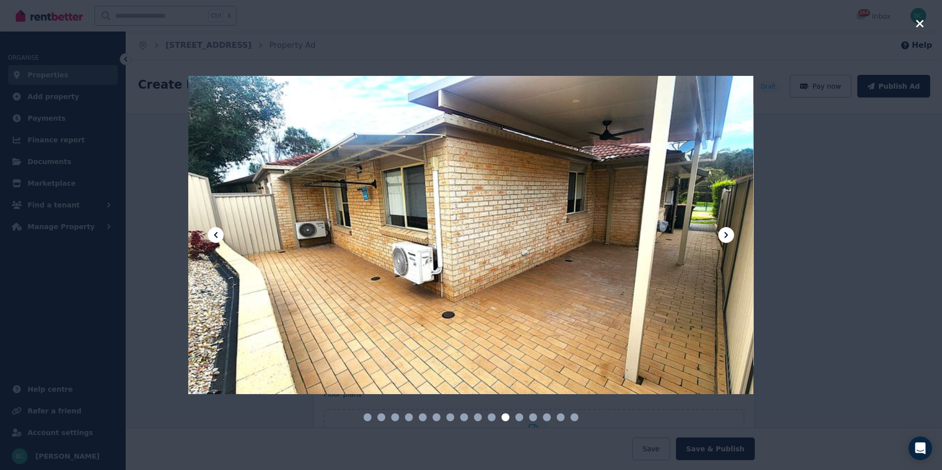
click at [729, 233] on icon at bounding box center [726, 235] width 12 height 12
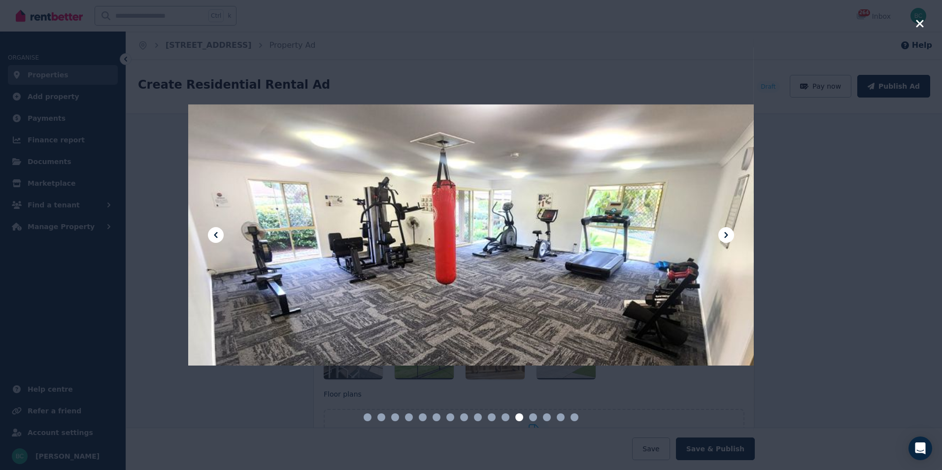
click at [210, 236] on button at bounding box center [216, 235] width 16 height 16
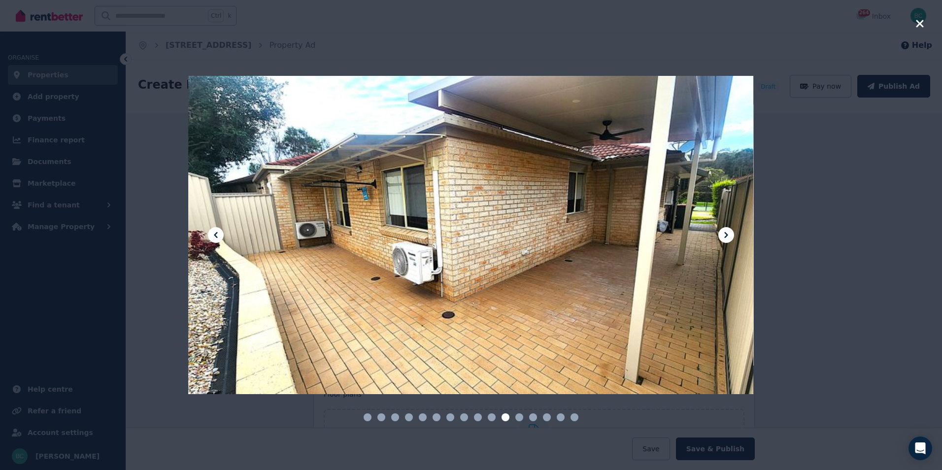
click at [213, 235] on icon at bounding box center [216, 235] width 12 height 12
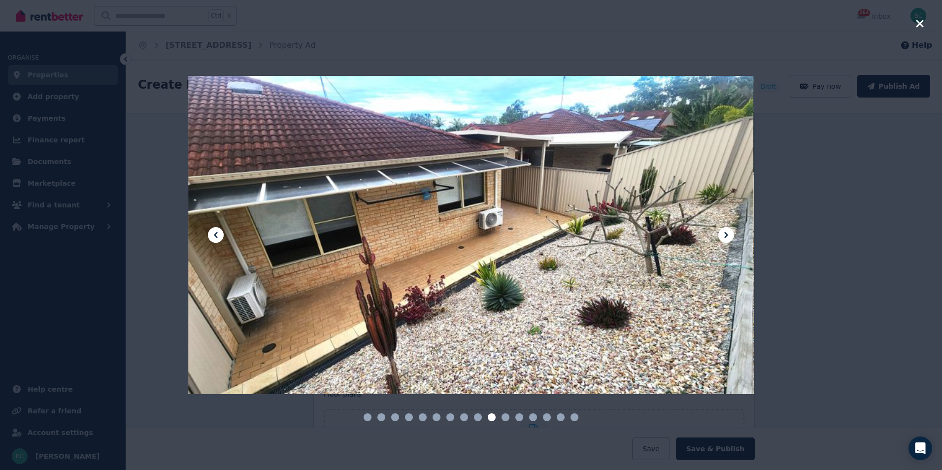
click at [216, 234] on icon at bounding box center [215, 235] width 3 height 6
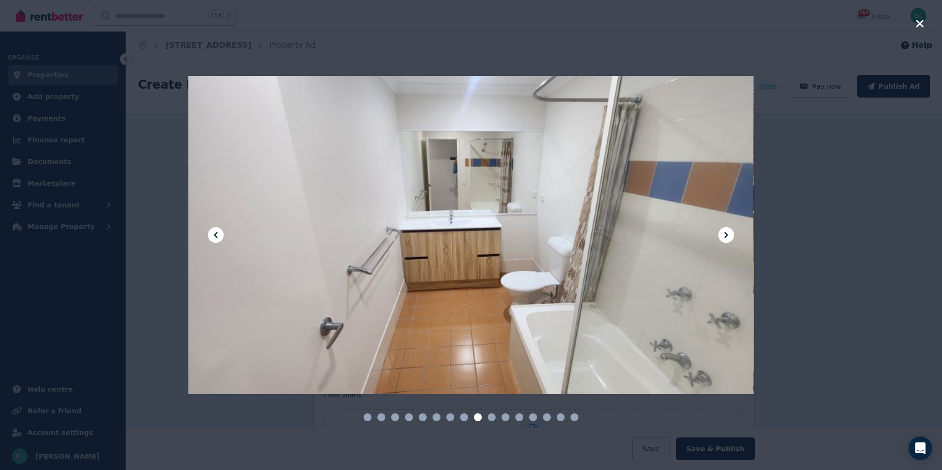
click at [216, 234] on icon at bounding box center [215, 235] width 3 height 6
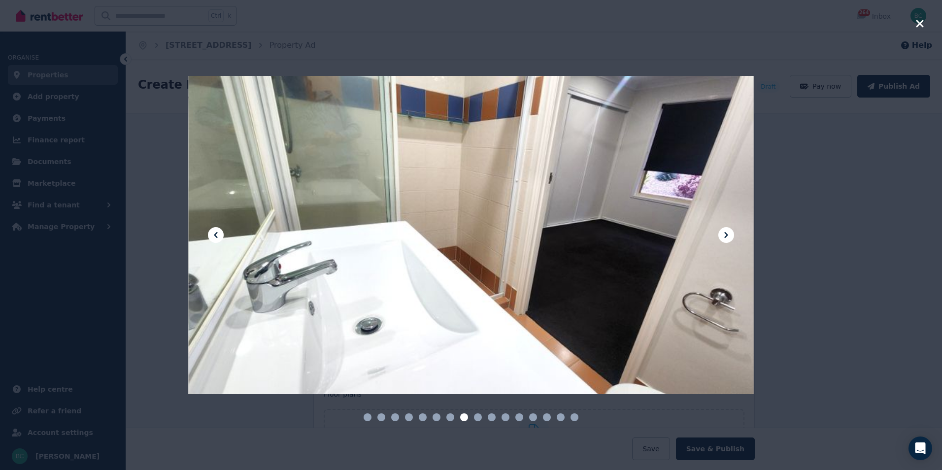
click at [216, 234] on icon at bounding box center [215, 235] width 3 height 6
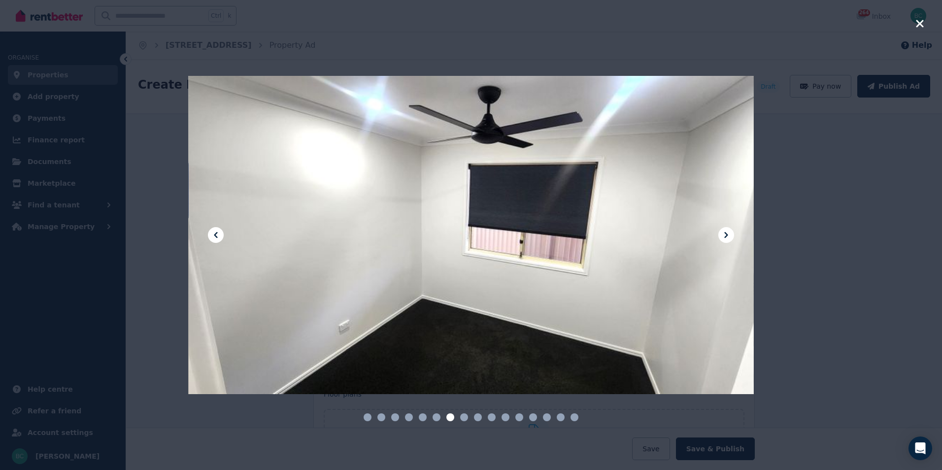
click at [216, 234] on icon at bounding box center [215, 235] width 3 height 6
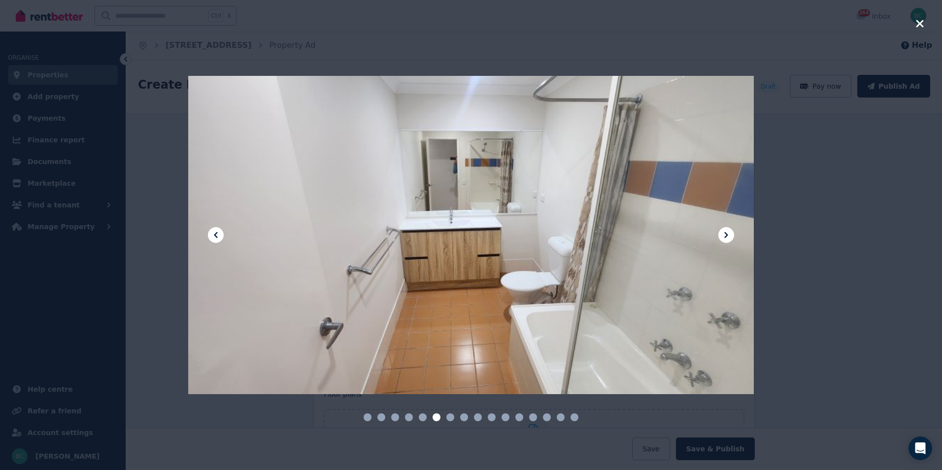
click at [216, 234] on icon at bounding box center [215, 235] width 3 height 6
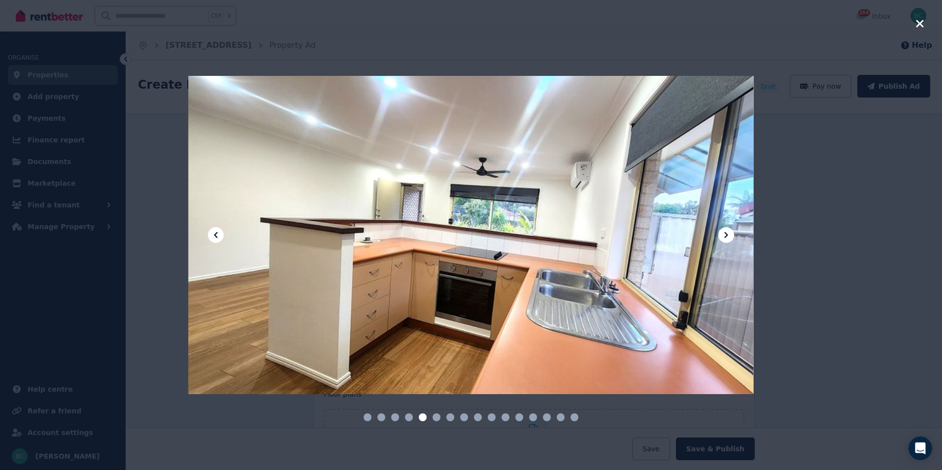
click at [216, 234] on icon at bounding box center [215, 235] width 3 height 6
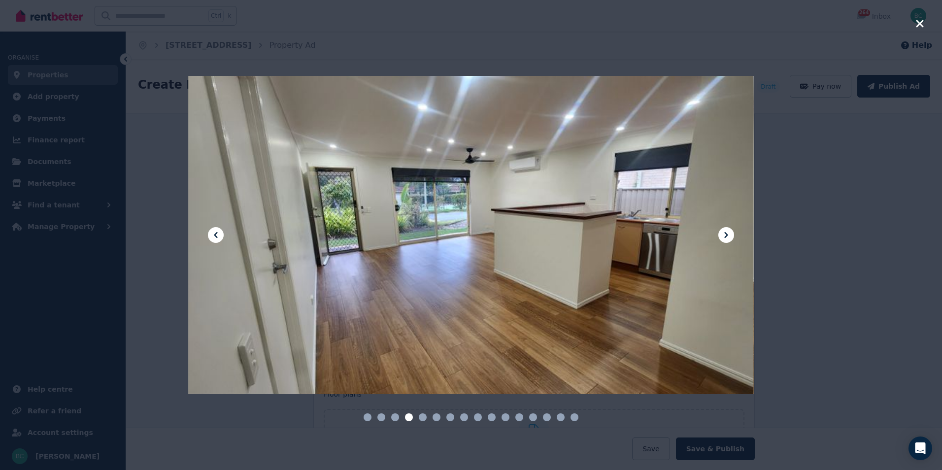
click at [221, 235] on icon at bounding box center [216, 235] width 12 height 12
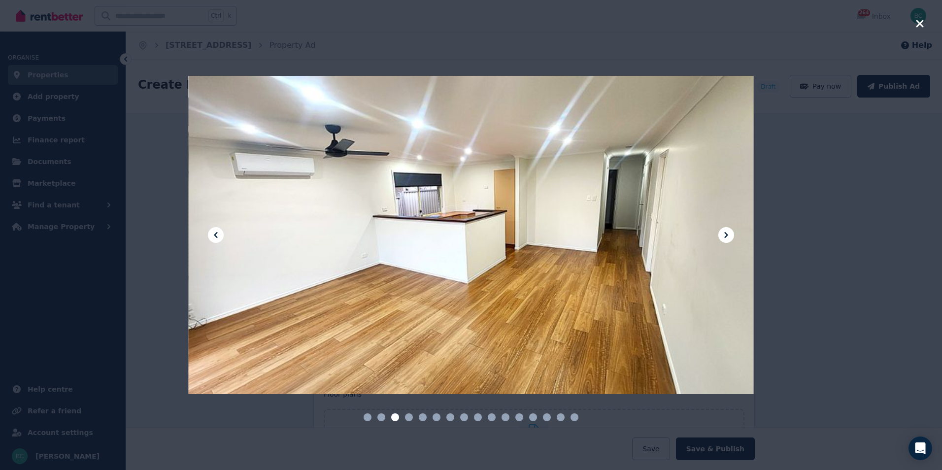
click at [221, 235] on icon at bounding box center [216, 235] width 12 height 12
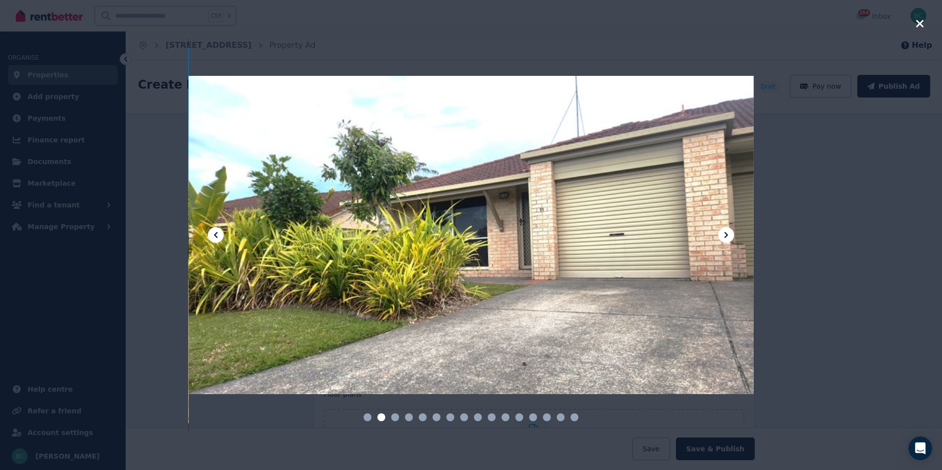
click at [221, 235] on icon at bounding box center [216, 235] width 12 height 12
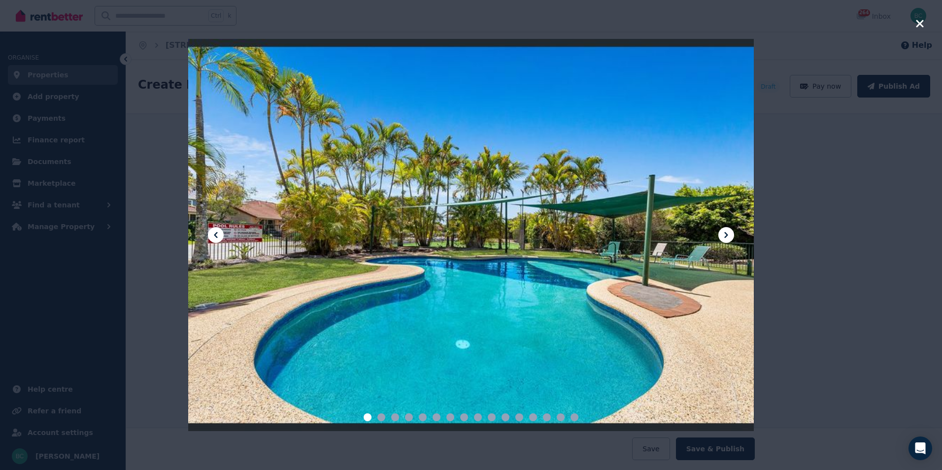
click at [727, 233] on icon at bounding box center [726, 235] width 12 height 12
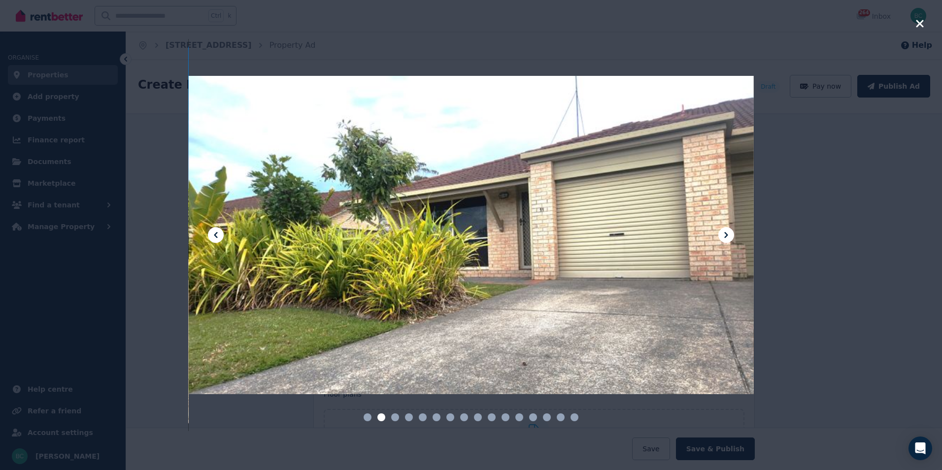
click at [727, 233] on icon at bounding box center [726, 235] width 12 height 12
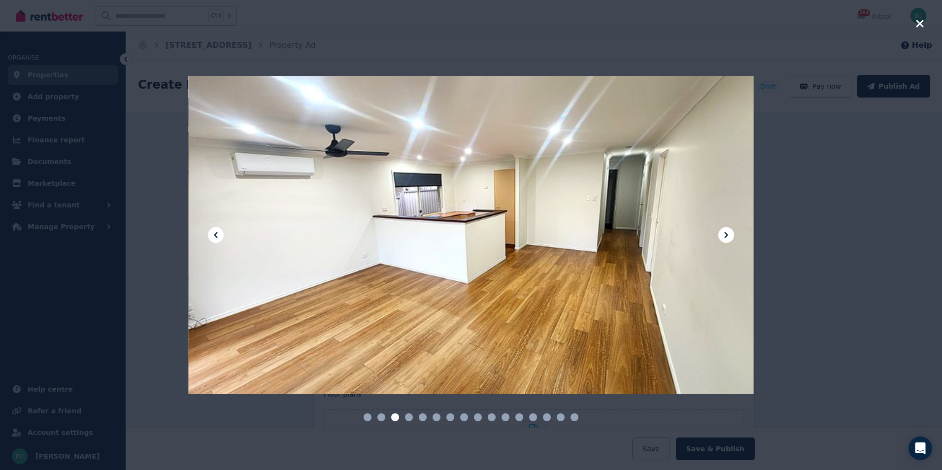
click at [727, 233] on icon at bounding box center [726, 235] width 12 height 12
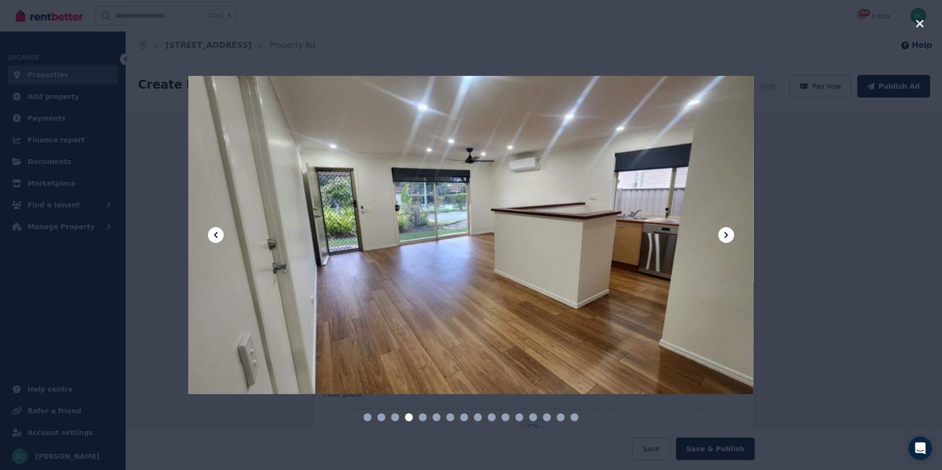
click at [727, 233] on icon at bounding box center [726, 235] width 12 height 12
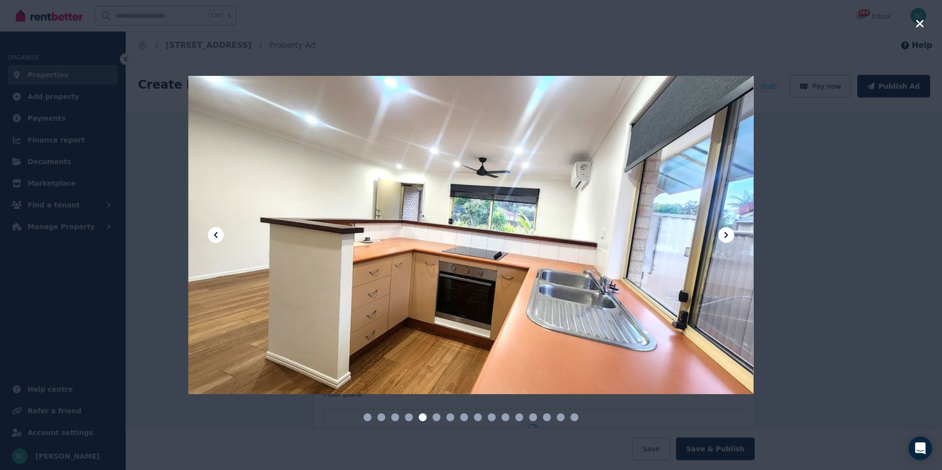
click at [727, 233] on icon at bounding box center [726, 235] width 12 height 12
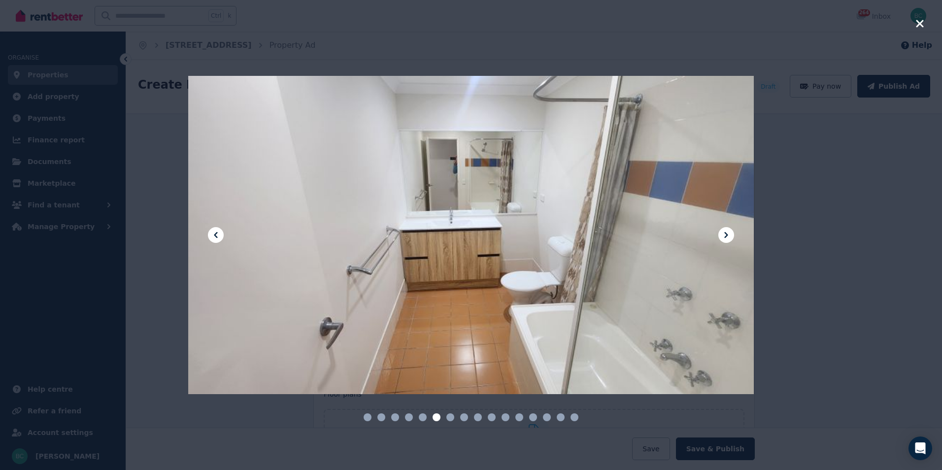
click at [727, 233] on icon at bounding box center [726, 235] width 12 height 12
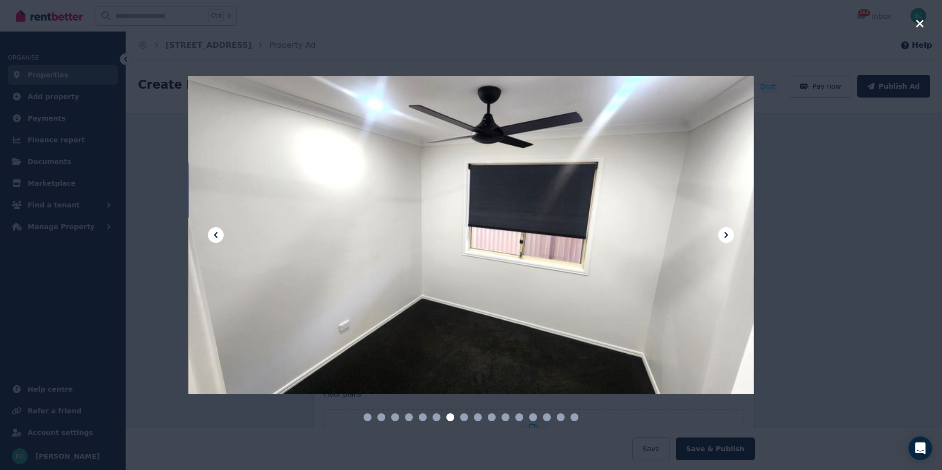
click at [727, 233] on icon at bounding box center [726, 235] width 12 height 12
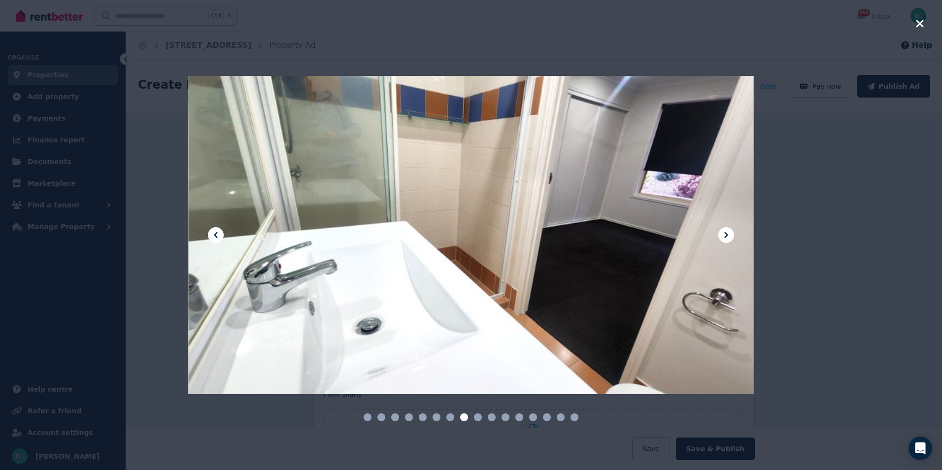
click at [727, 233] on icon at bounding box center [726, 235] width 12 height 12
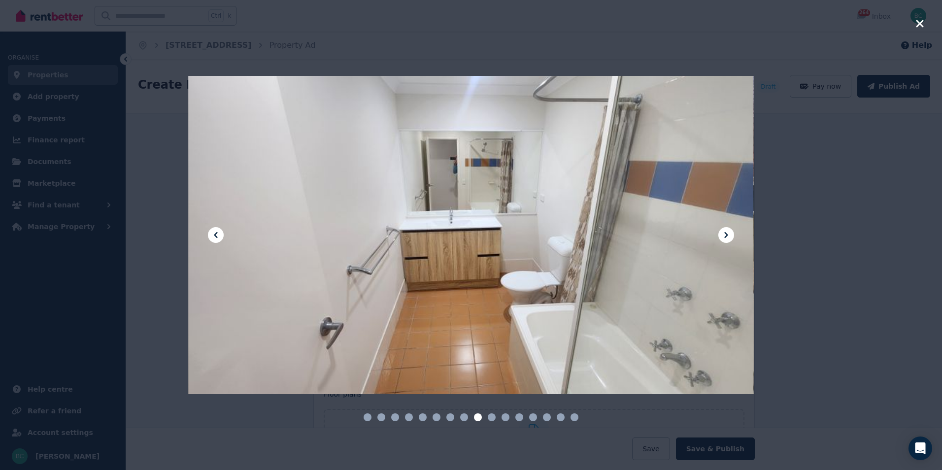
click at [728, 233] on icon at bounding box center [726, 235] width 12 height 12
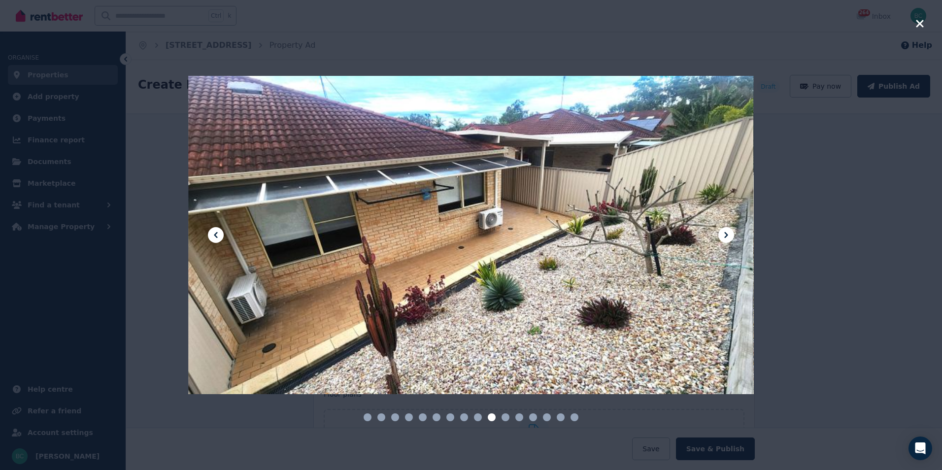
click at [728, 233] on icon at bounding box center [726, 235] width 12 height 12
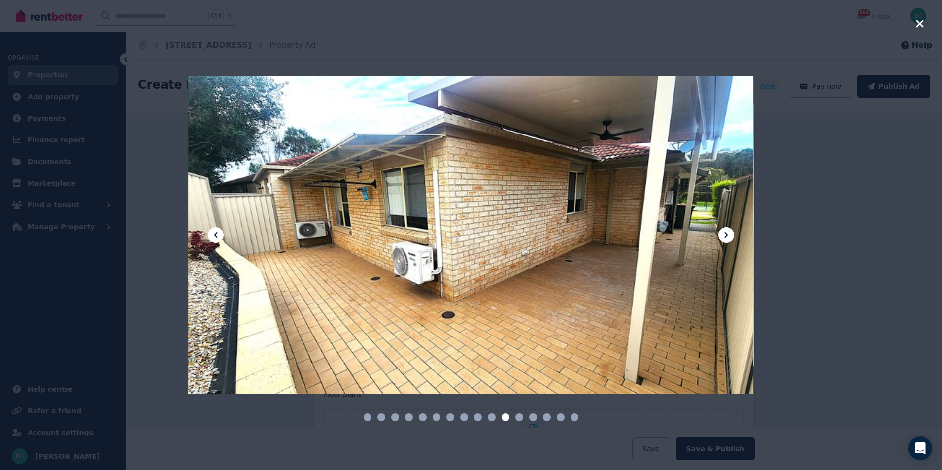
click at [728, 233] on icon at bounding box center [726, 235] width 12 height 12
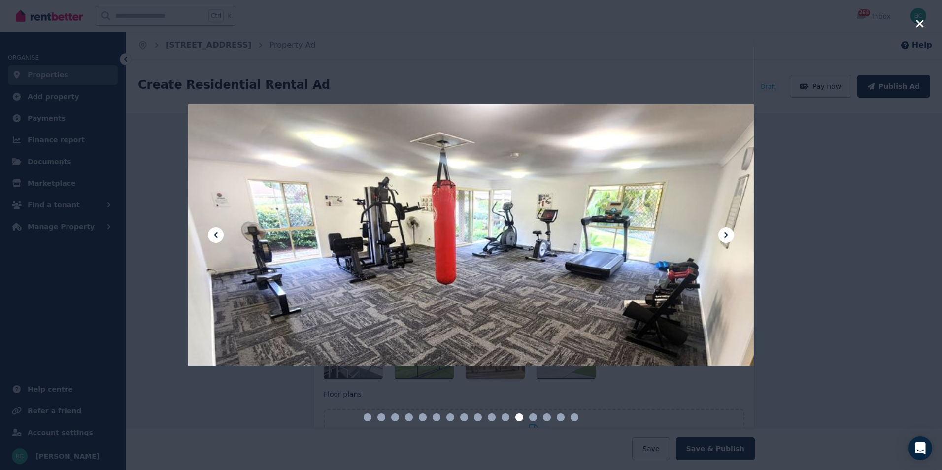
click at [214, 235] on icon at bounding box center [216, 235] width 12 height 12
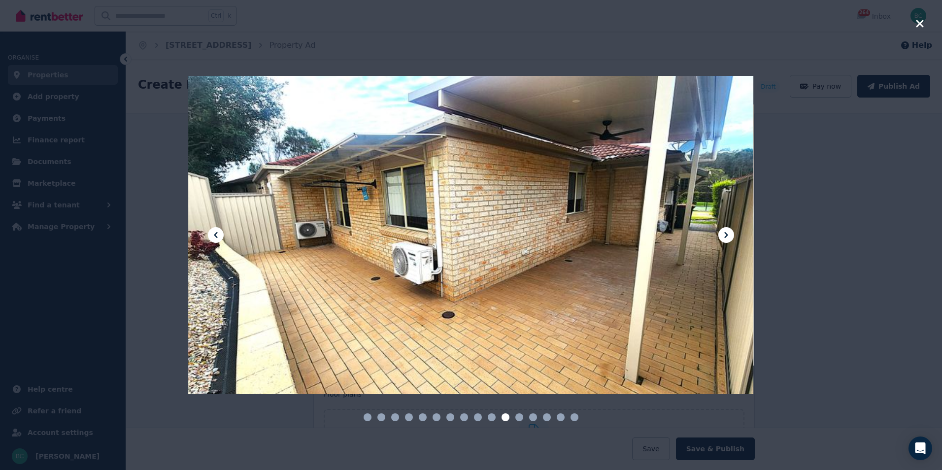
click at [214, 235] on icon at bounding box center [216, 235] width 12 height 12
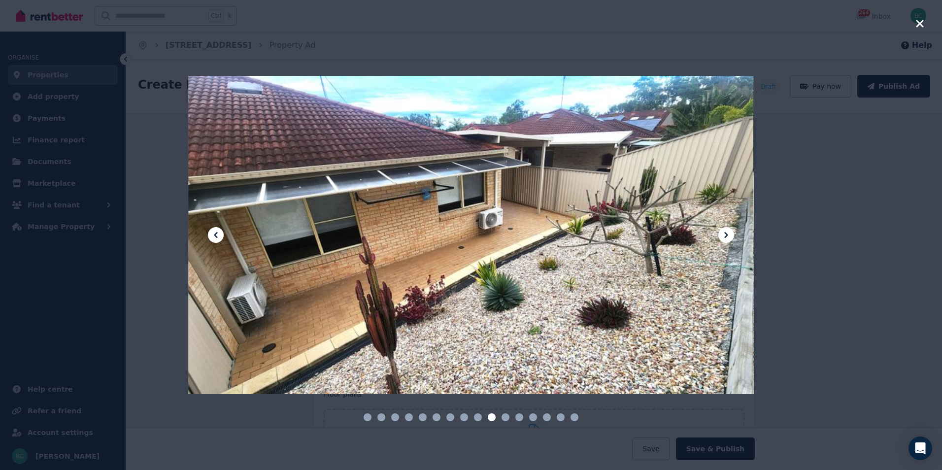
click at [726, 234] on icon at bounding box center [725, 235] width 3 height 6
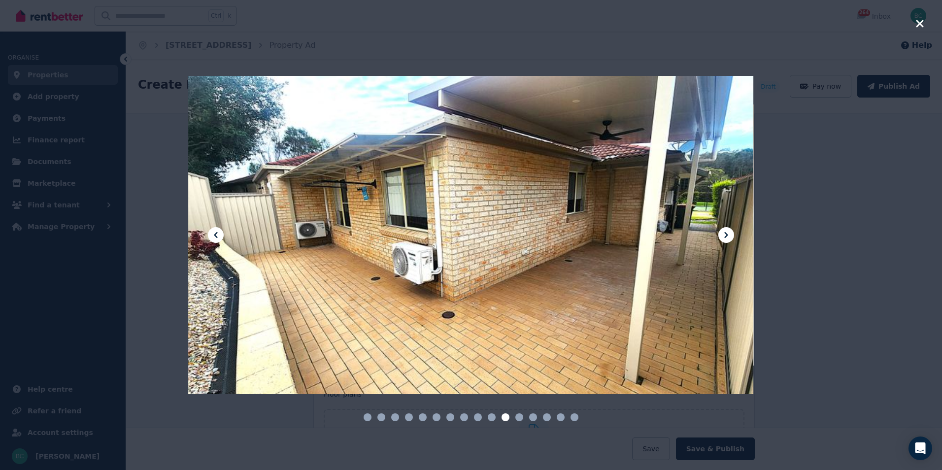
click at [726, 234] on icon at bounding box center [725, 235] width 3 height 6
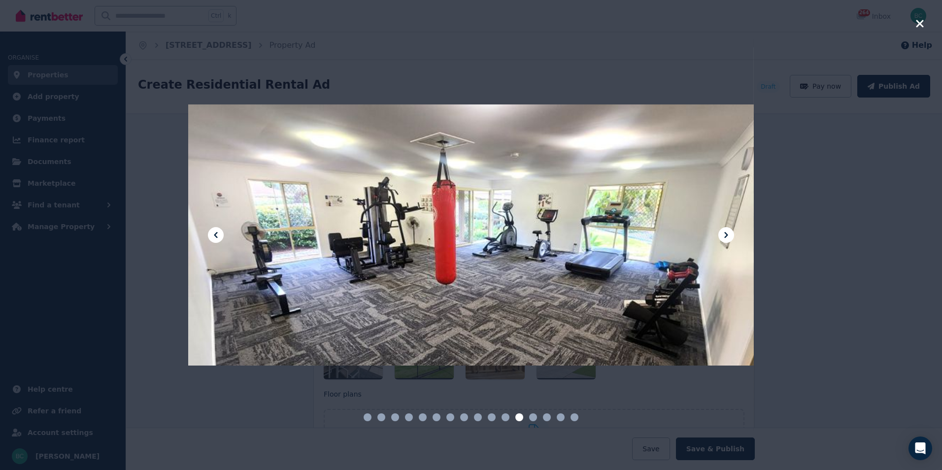
click at [726, 234] on icon at bounding box center [725, 235] width 3 height 6
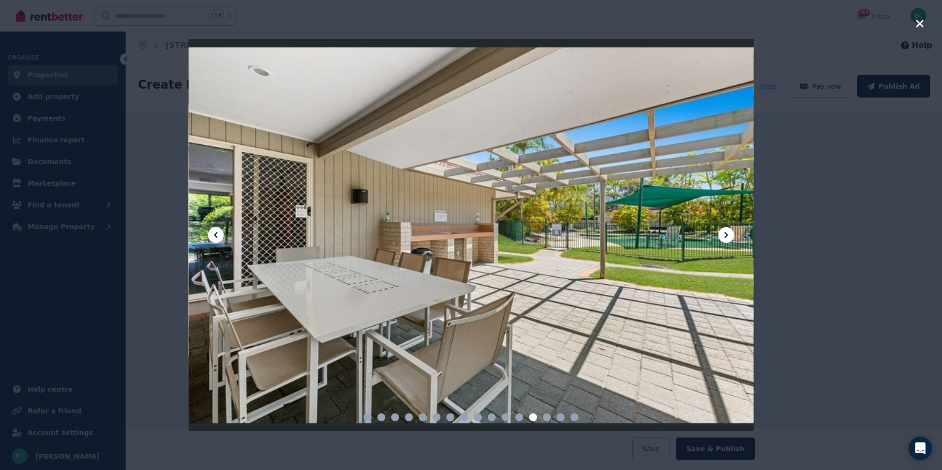
click at [726, 234] on icon at bounding box center [725, 235] width 3 height 6
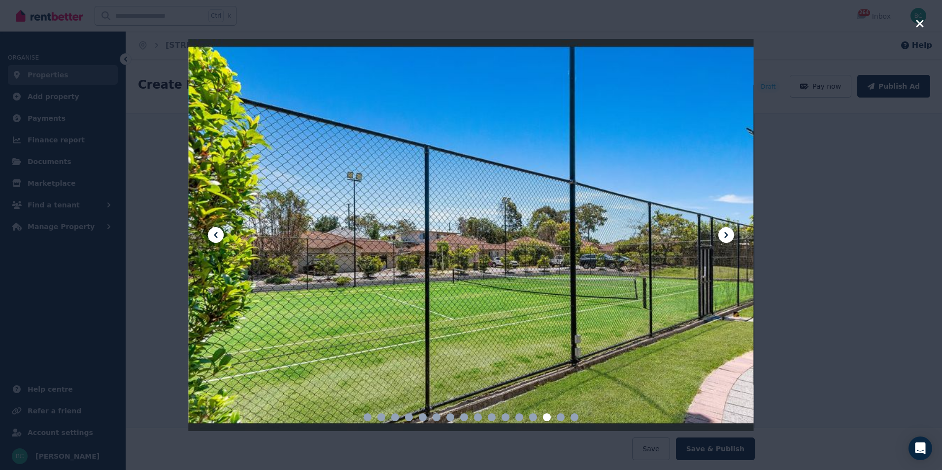
click at [726, 234] on icon at bounding box center [725, 235] width 3 height 6
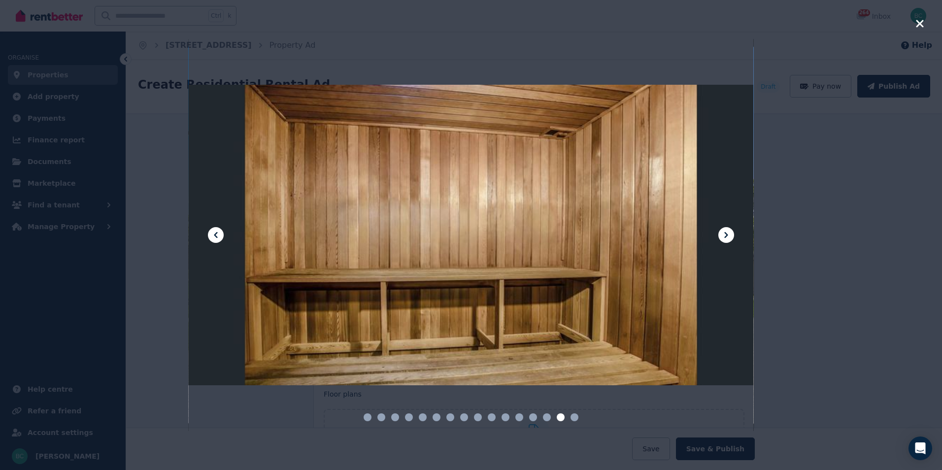
click at [726, 234] on icon at bounding box center [725, 235] width 3 height 6
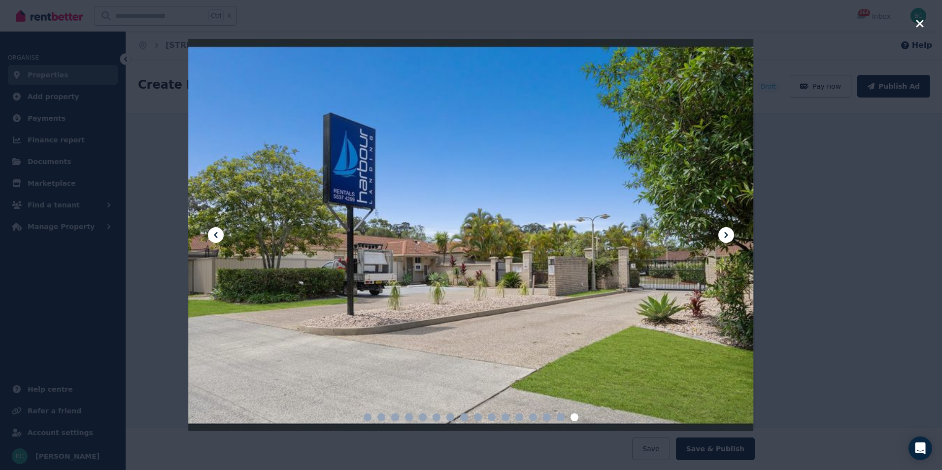
click at [923, 25] on icon "button" at bounding box center [920, 24] width 9 height 12
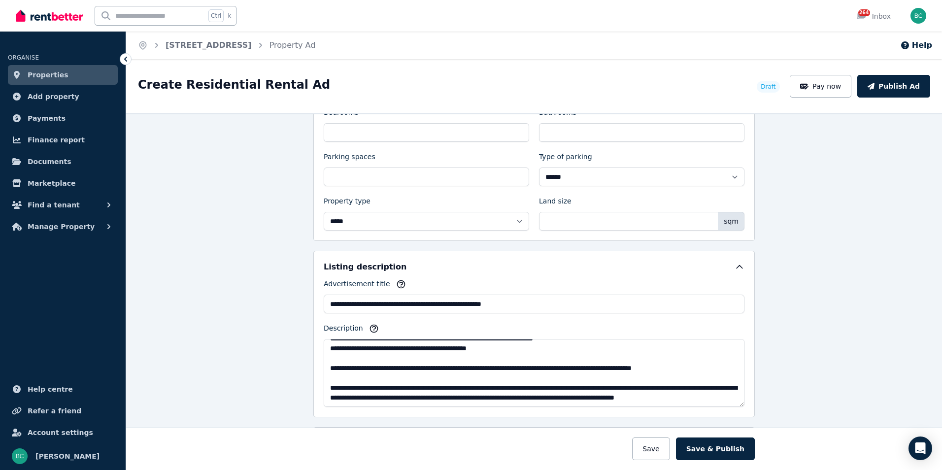
scroll to position [235, 0]
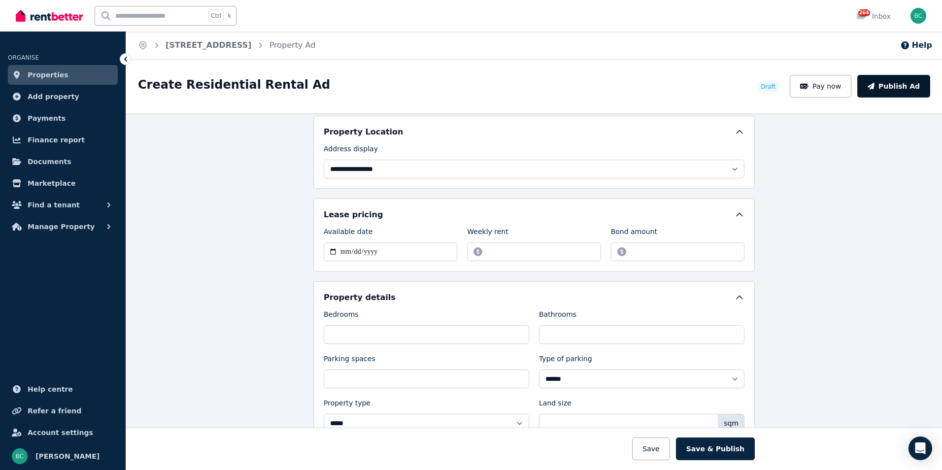
click at [903, 88] on button "Publish Ad" at bounding box center [893, 86] width 73 height 23
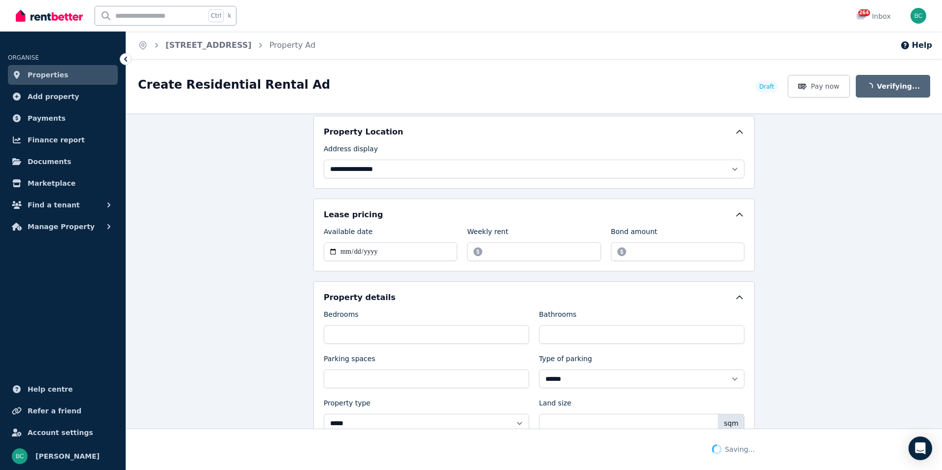
scroll to position [311, 0]
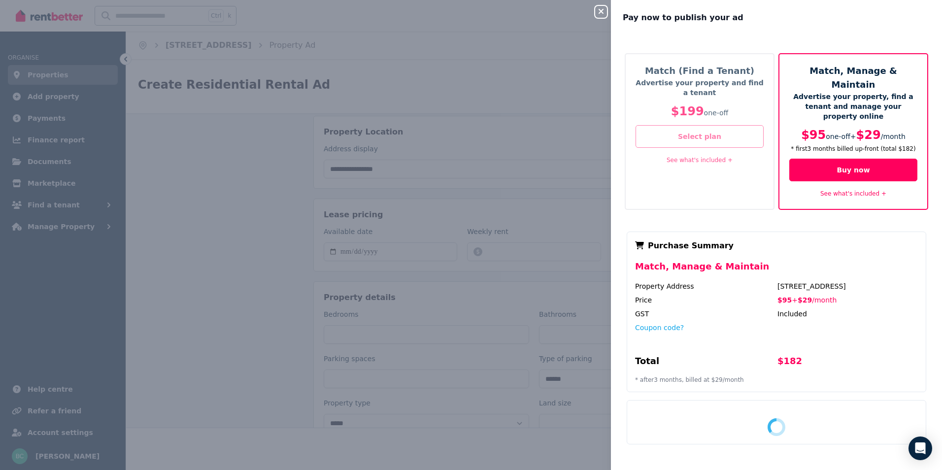
click at [705, 139] on button "Select plan" at bounding box center [700, 136] width 128 height 23
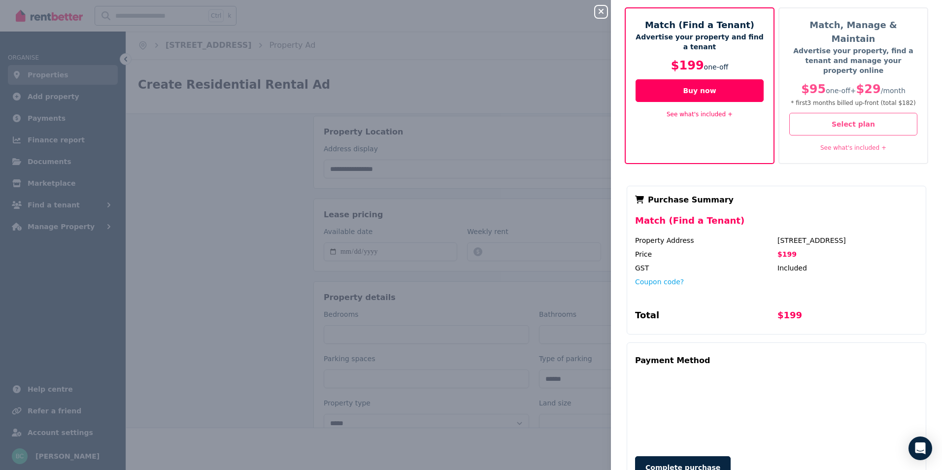
scroll to position [63, 0]
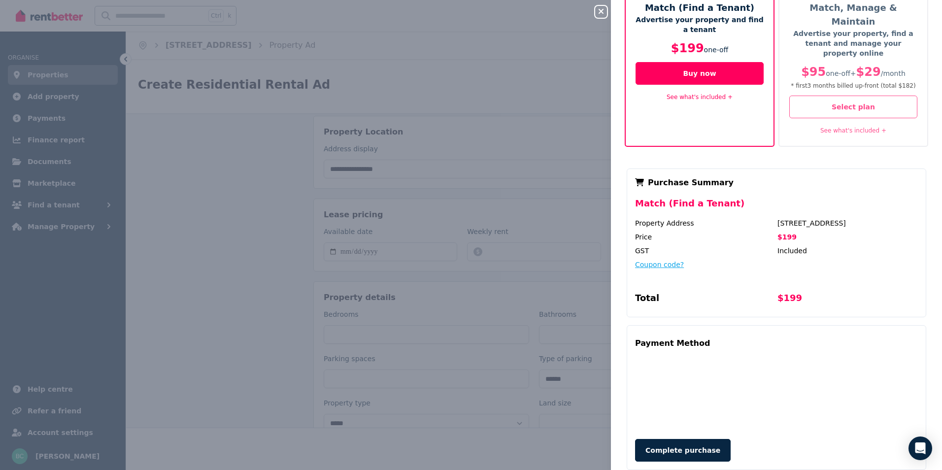
click at [660, 260] on button "Coupon code?" at bounding box center [659, 265] width 49 height 10
click at [707, 268] on input "text" at bounding box center [702, 274] width 134 height 13
type input "*******"
click at [799, 263] on button "Apply" at bounding box center [796, 271] width 39 height 17
click at [679, 439] on button "Complete purchase" at bounding box center [683, 450] width 96 height 23
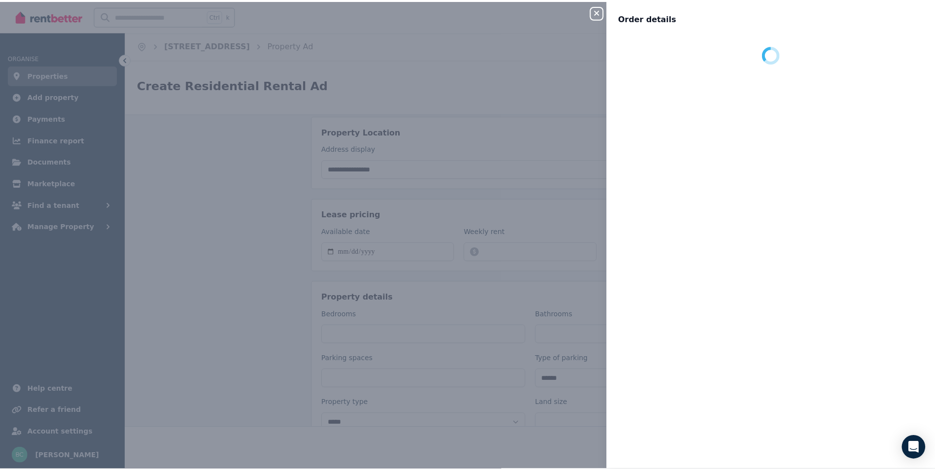
scroll to position [0, 0]
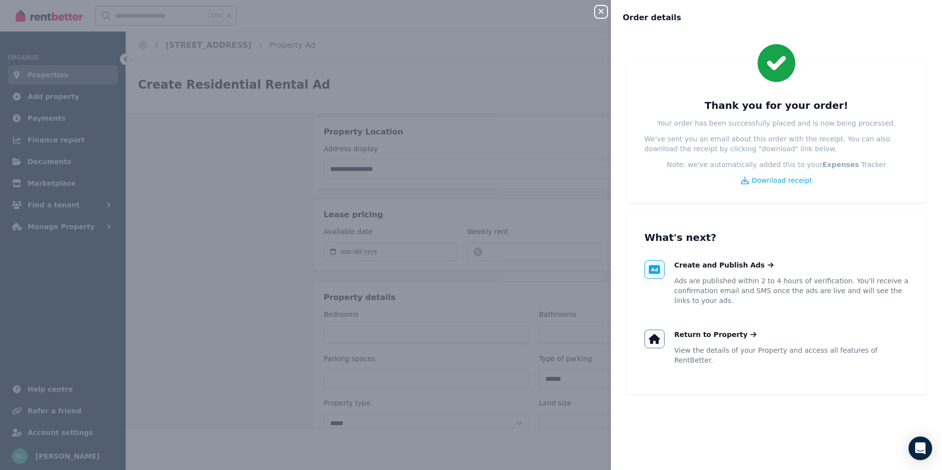
click at [606, 10] on icon "button" at bounding box center [601, 11] width 12 height 8
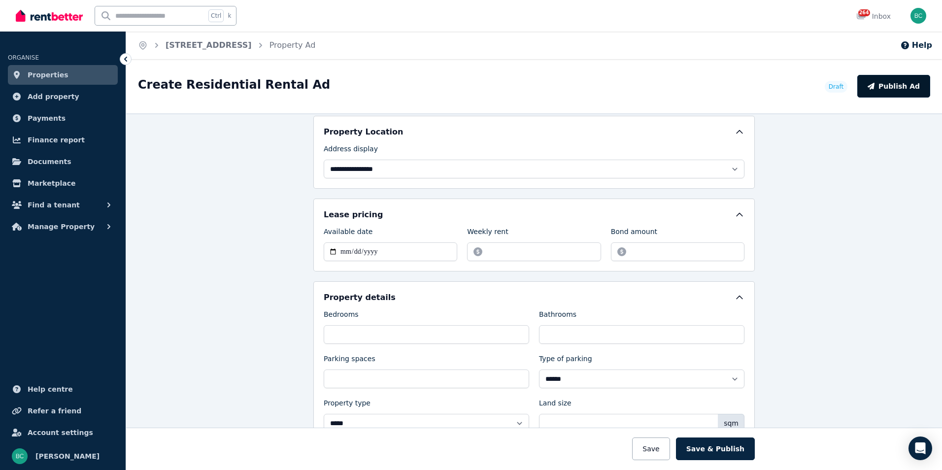
click at [903, 85] on button "Publish Ad" at bounding box center [893, 86] width 73 height 23
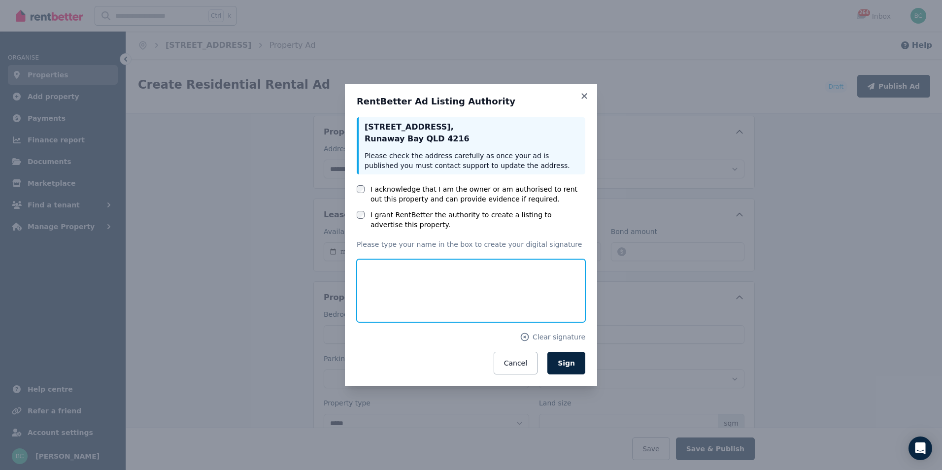
drag, startPoint x: 402, startPoint y: 281, endPoint x: 399, endPoint y: 301, distance: 19.5
click at [399, 306] on input "text" at bounding box center [471, 290] width 229 height 63
type input "*********"
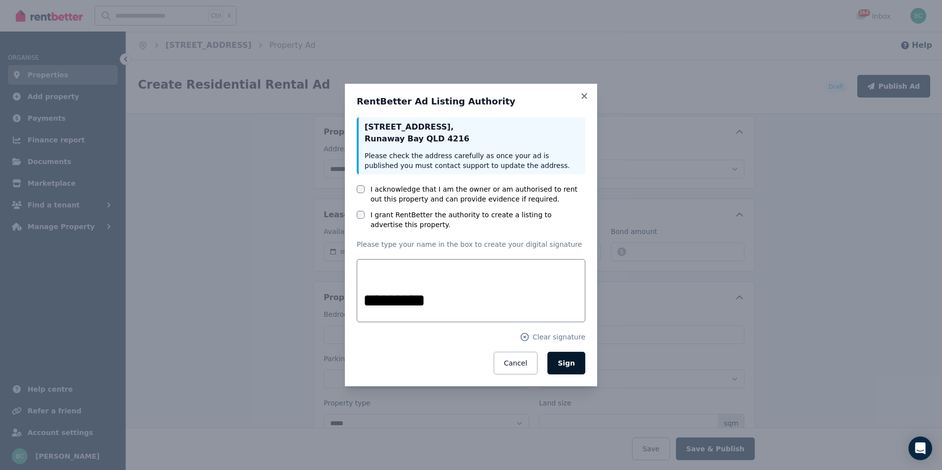
click at [567, 366] on span "Sign" at bounding box center [566, 363] width 17 height 8
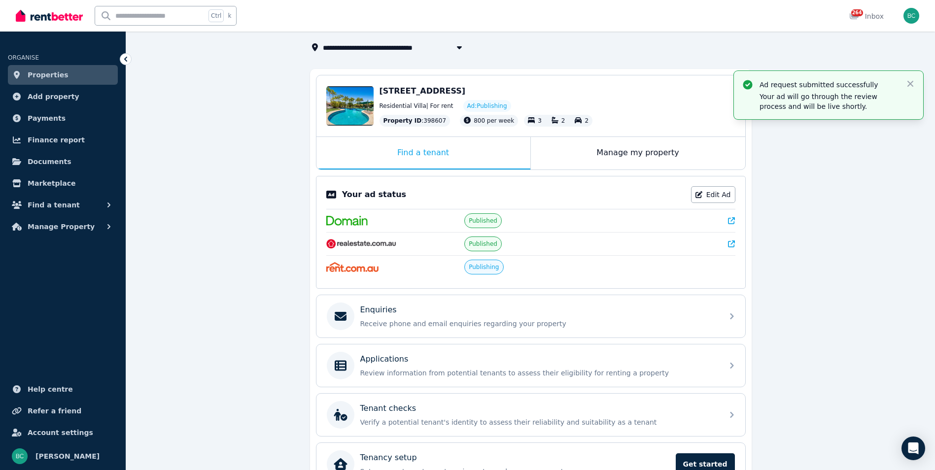
scroll to position [117, 0]
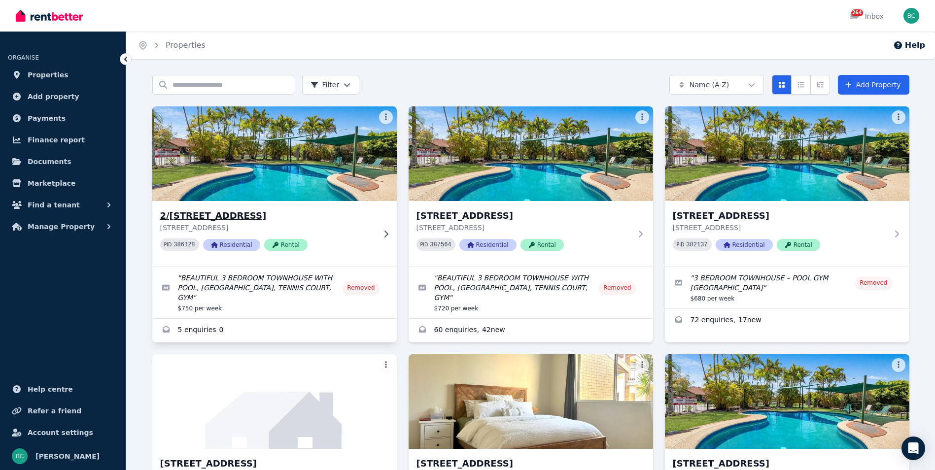
click at [266, 165] on img at bounding box center [274, 154] width 257 height 100
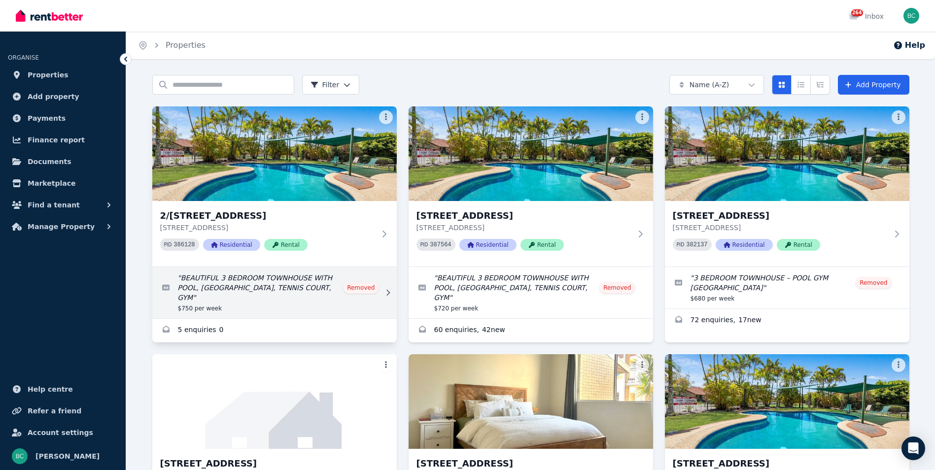
drag, startPoint x: 225, startPoint y: 283, endPoint x: 204, endPoint y: 271, distance: 24.5
click at [204, 271] on link "Edit listing: BEAUTIFUL 3 BEDROOM TOWNHOUSE WITH POOL, SAUNA, TENNIS COURT, GYM" at bounding box center [274, 292] width 244 height 51
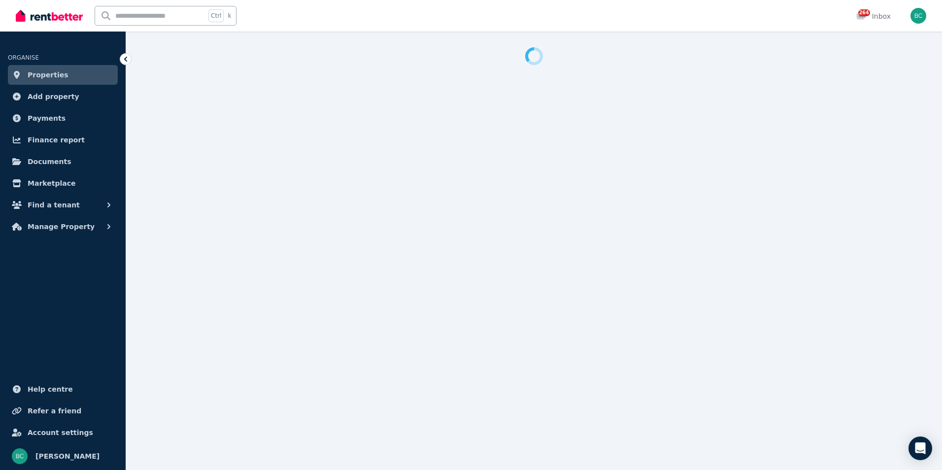
select select "**********"
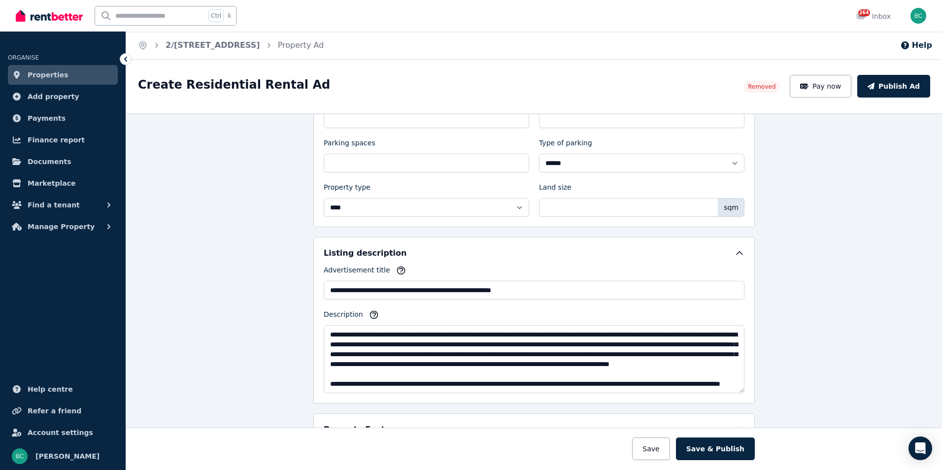
scroll to position [345, 0]
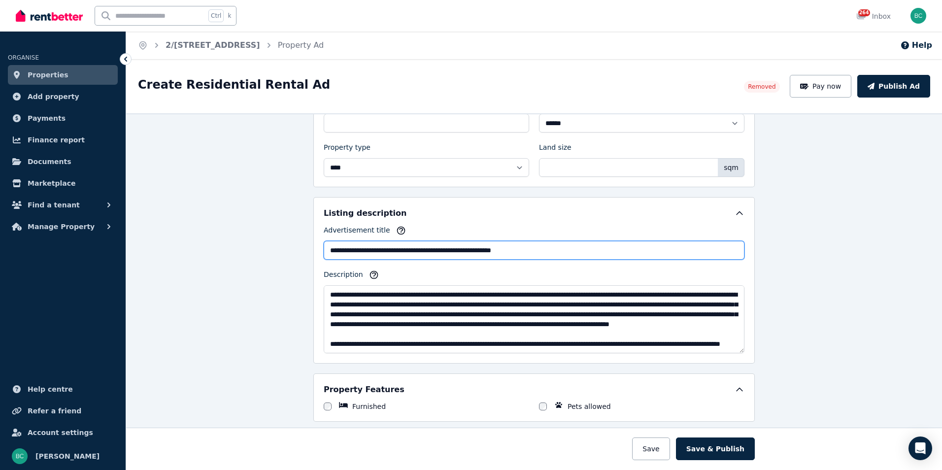
drag, startPoint x: 573, startPoint y: 253, endPoint x: 275, endPoint y: 244, distance: 297.7
click at [275, 244] on div "**********" at bounding box center [534, 291] width 816 height 357
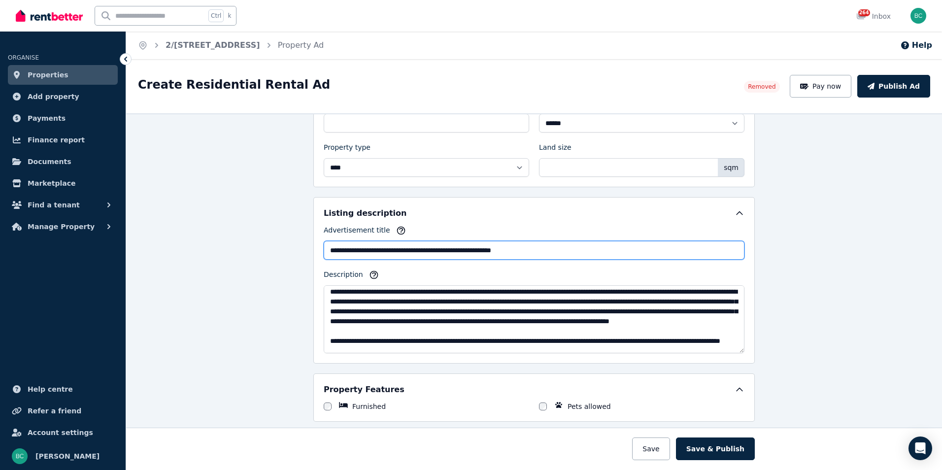
scroll to position [0, 0]
